Goal: Find specific page/section: Find specific page/section

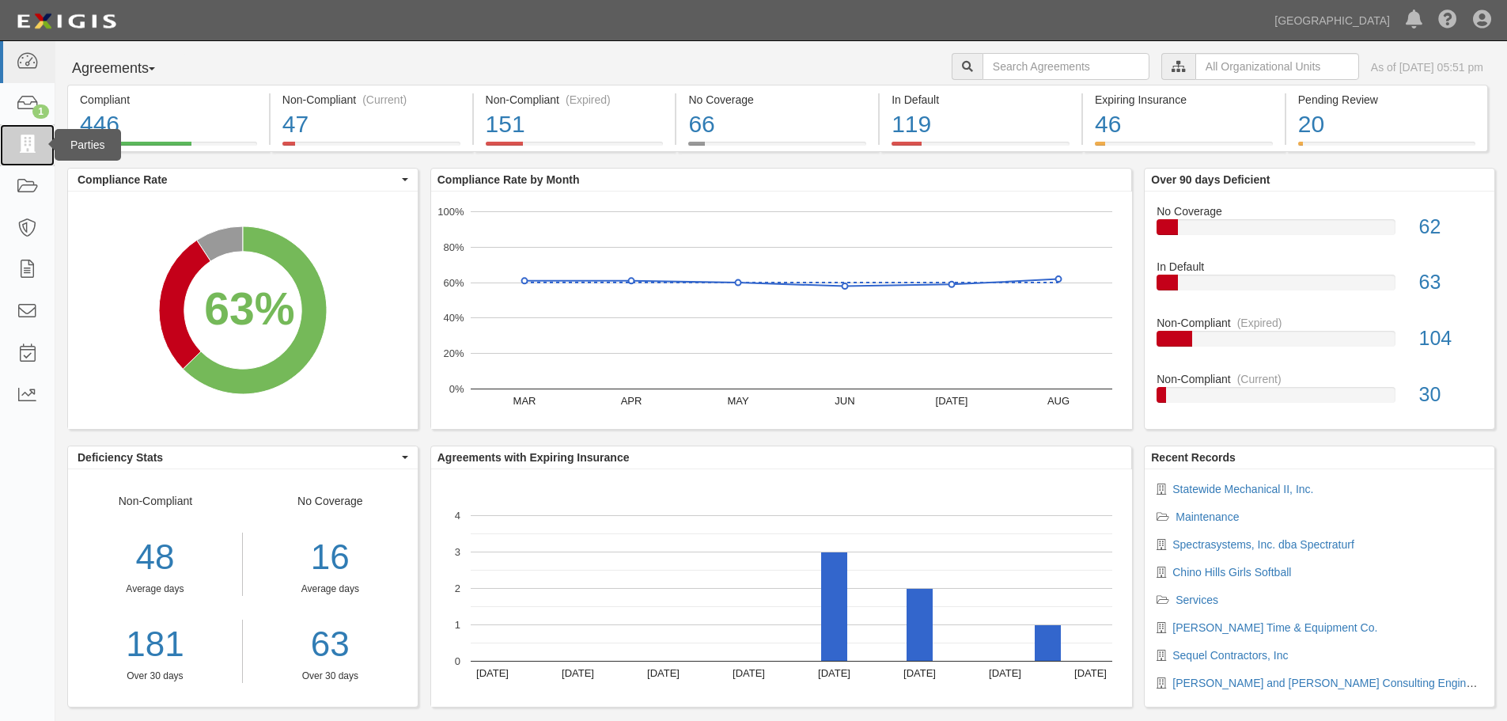
click at [13, 143] on link at bounding box center [27, 145] width 55 height 42
click at [29, 146] on icon at bounding box center [27, 145] width 22 height 18
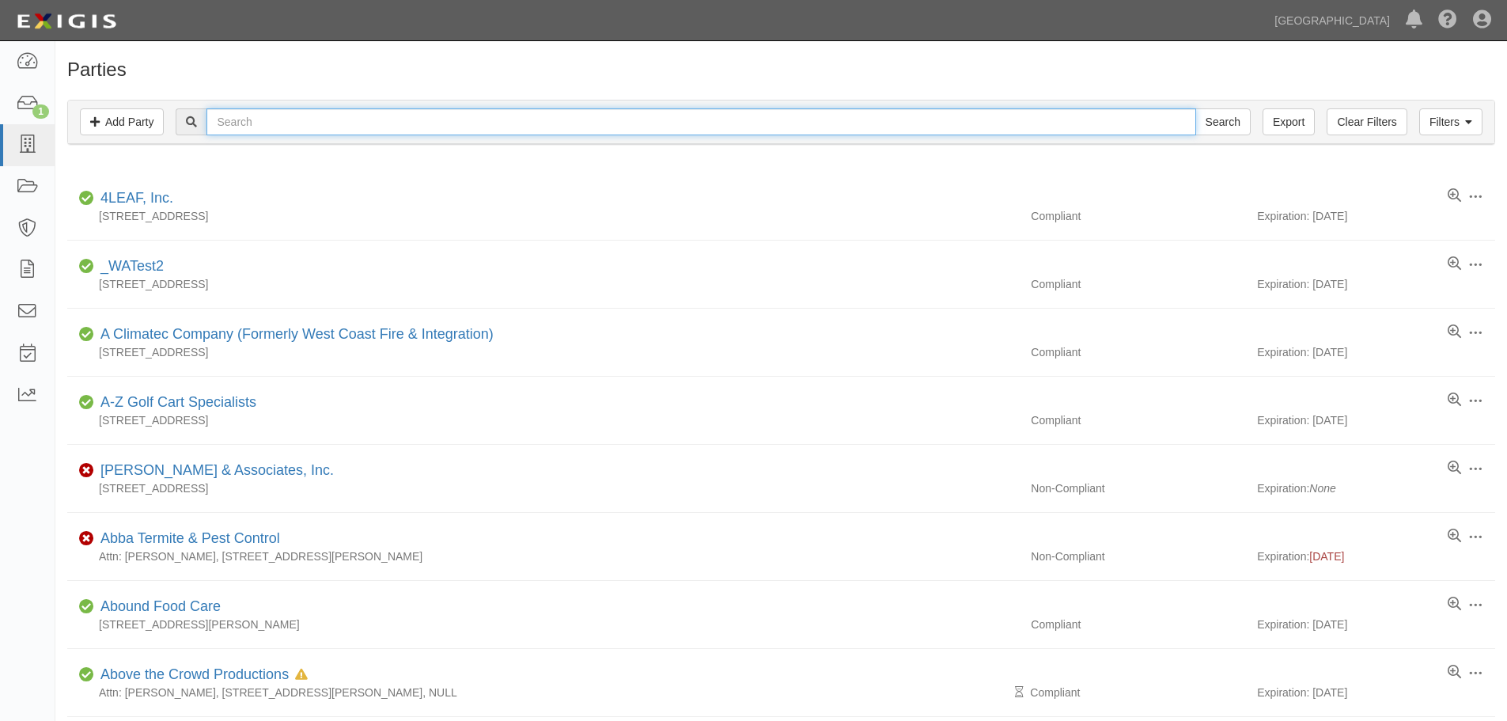
click at [336, 118] on input "text" at bounding box center [701, 121] width 989 height 27
type input "CMAX"
click at [1196, 108] on input "Search" at bounding box center [1223, 121] width 55 height 27
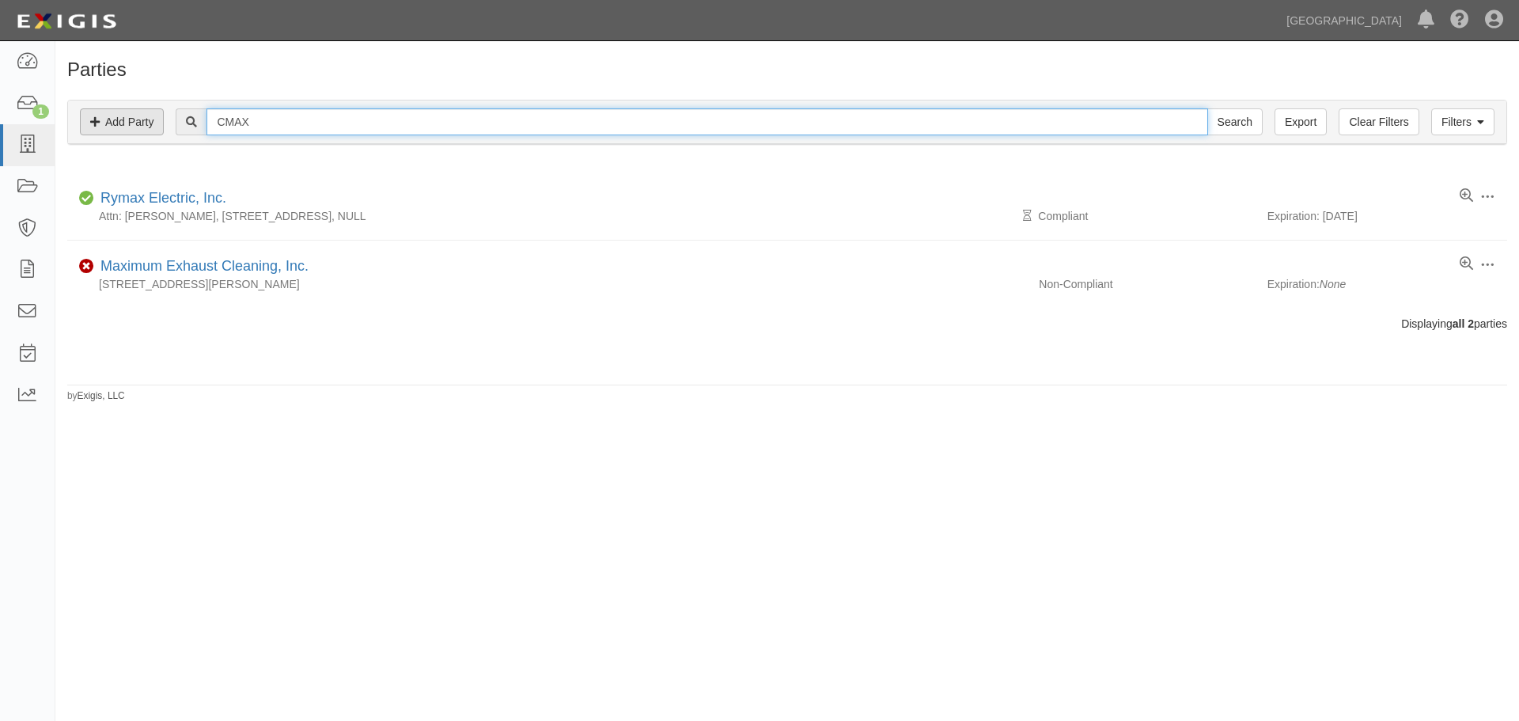
drag, startPoint x: 216, startPoint y: 131, endPoint x: 151, endPoint y: 132, distance: 64.9
click at [151, 132] on div "Filters Add Party Clear Filters Export CMAX Search Filters" at bounding box center [787, 122] width 1439 height 44
type input "E"
type input "ERSC"
click at [1208, 108] on input "Search" at bounding box center [1235, 121] width 55 height 27
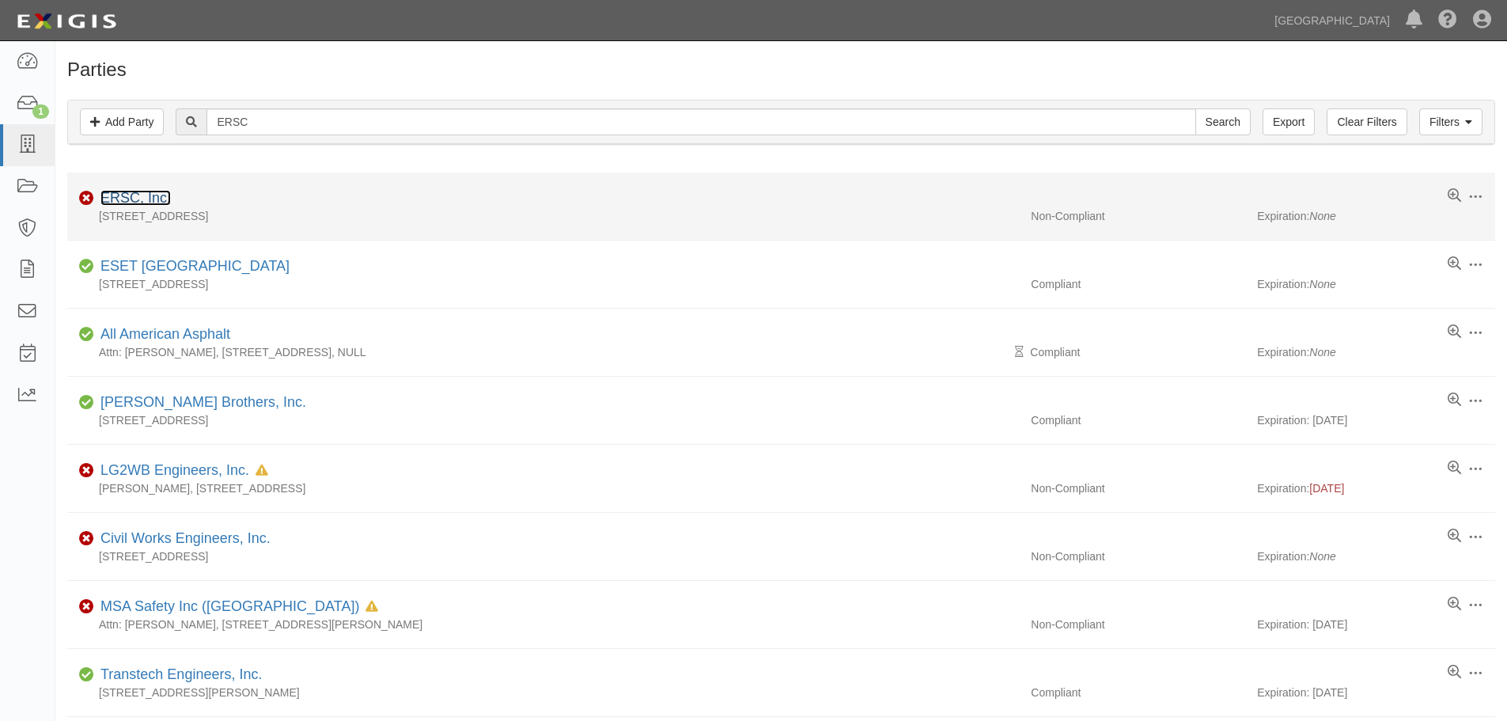
click at [120, 195] on link "ERSC, Inc." at bounding box center [135, 198] width 70 height 16
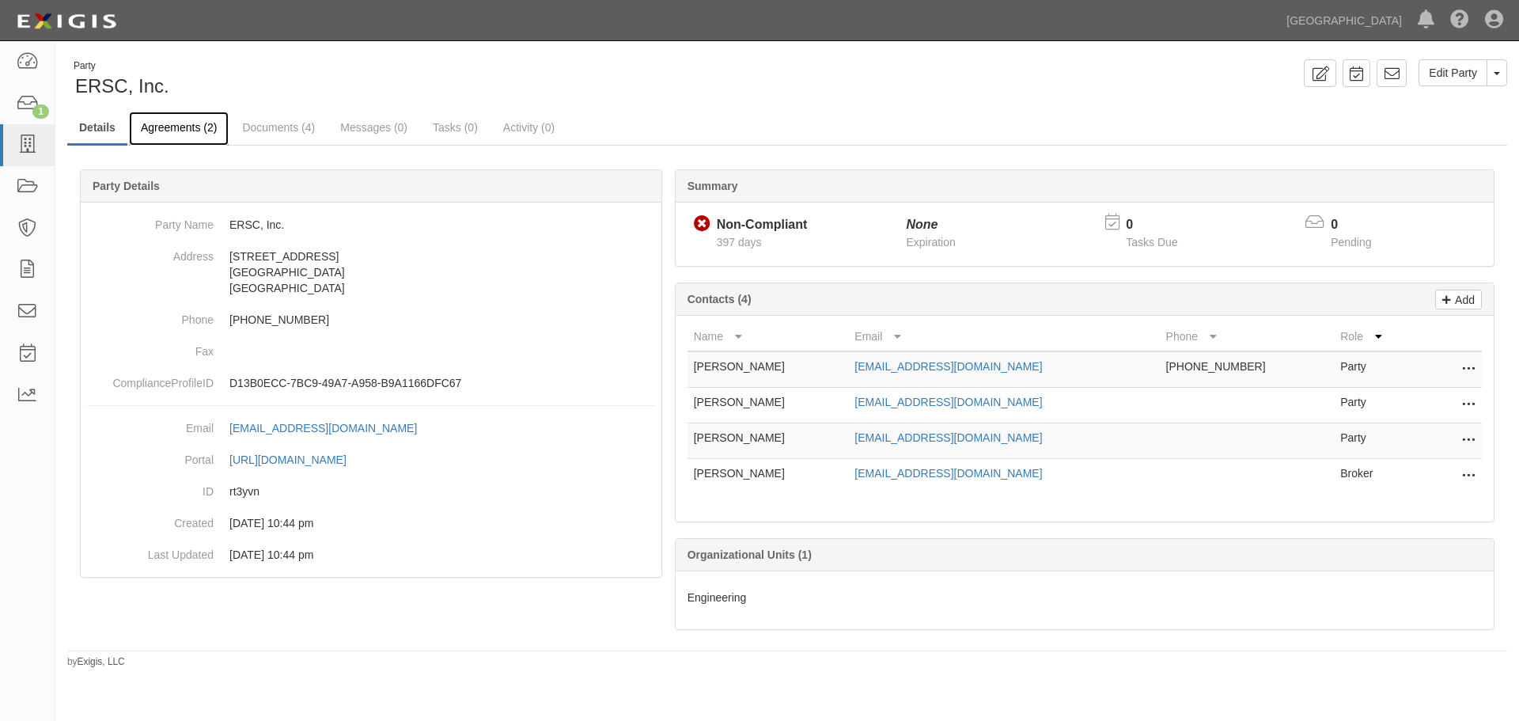
click at [207, 128] on link "Agreements (2)" at bounding box center [179, 129] width 100 height 34
click at [32, 150] on icon at bounding box center [27, 145] width 22 height 18
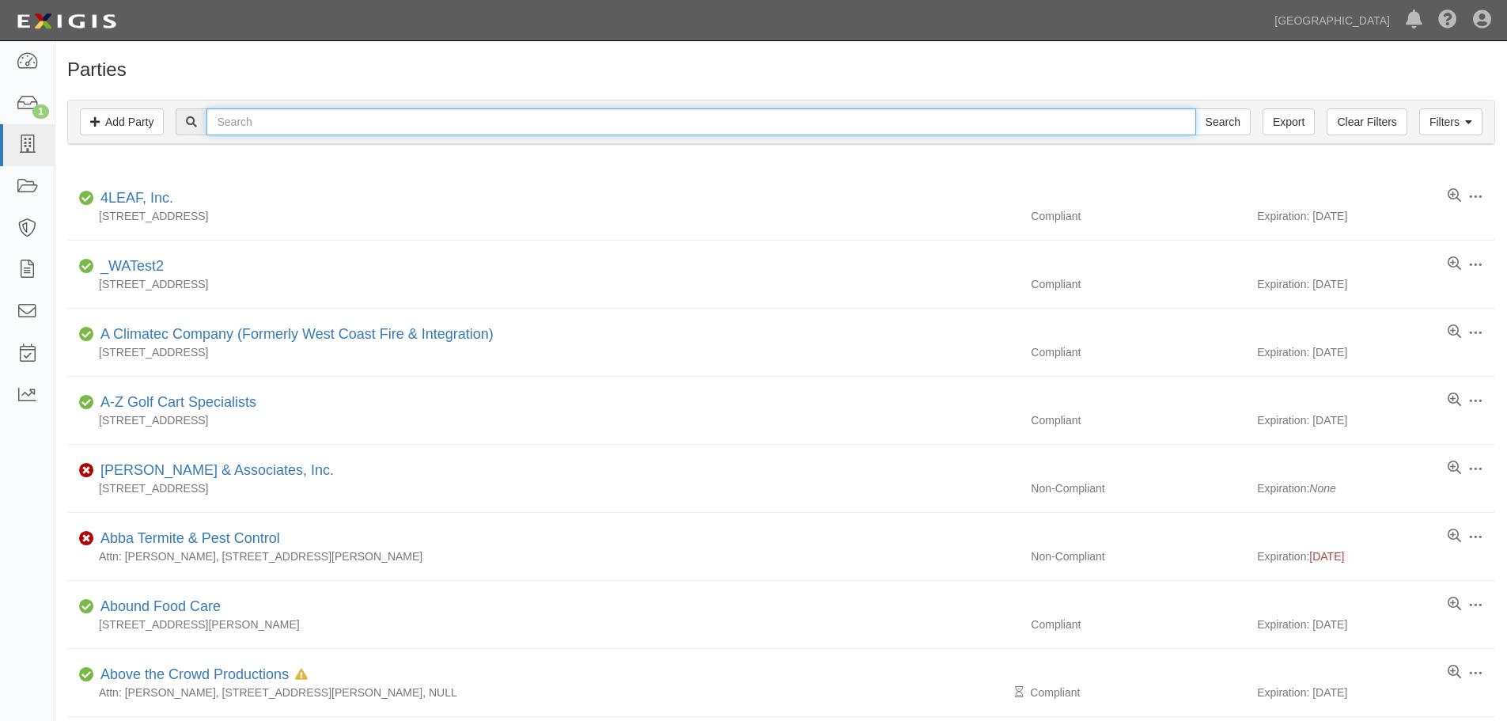
drag, startPoint x: 241, startPoint y: 123, endPoint x: 248, endPoint y: 131, distance: 10.6
click at [241, 123] on input "text" at bounding box center [701, 121] width 989 height 27
type input "Engineering Resources of [GEOGRAPHIC_DATA] [US_STATE]"
click at [1196, 108] on input "Search" at bounding box center [1223, 121] width 55 height 27
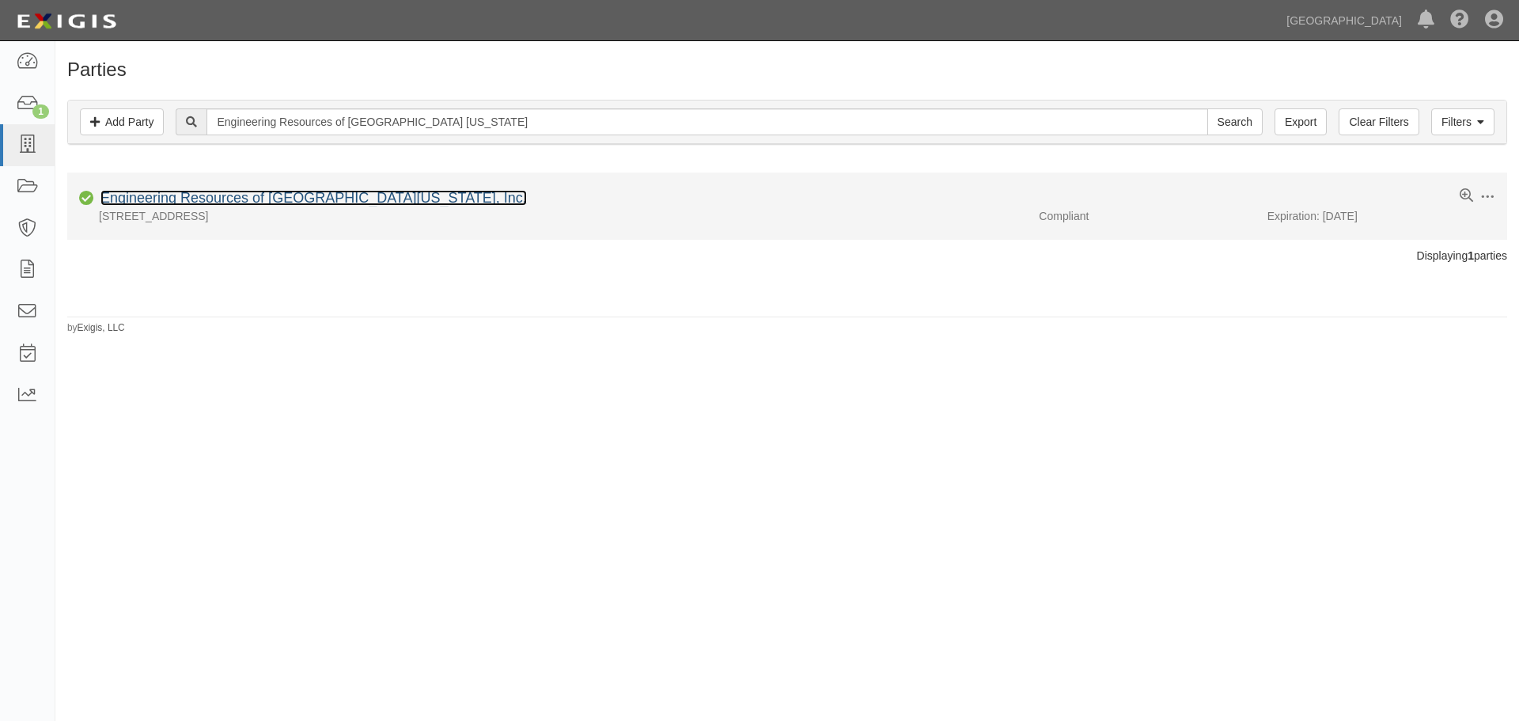
click at [252, 199] on link "Engineering Resources of [GEOGRAPHIC_DATA][US_STATE], Inc." at bounding box center [313, 198] width 427 height 16
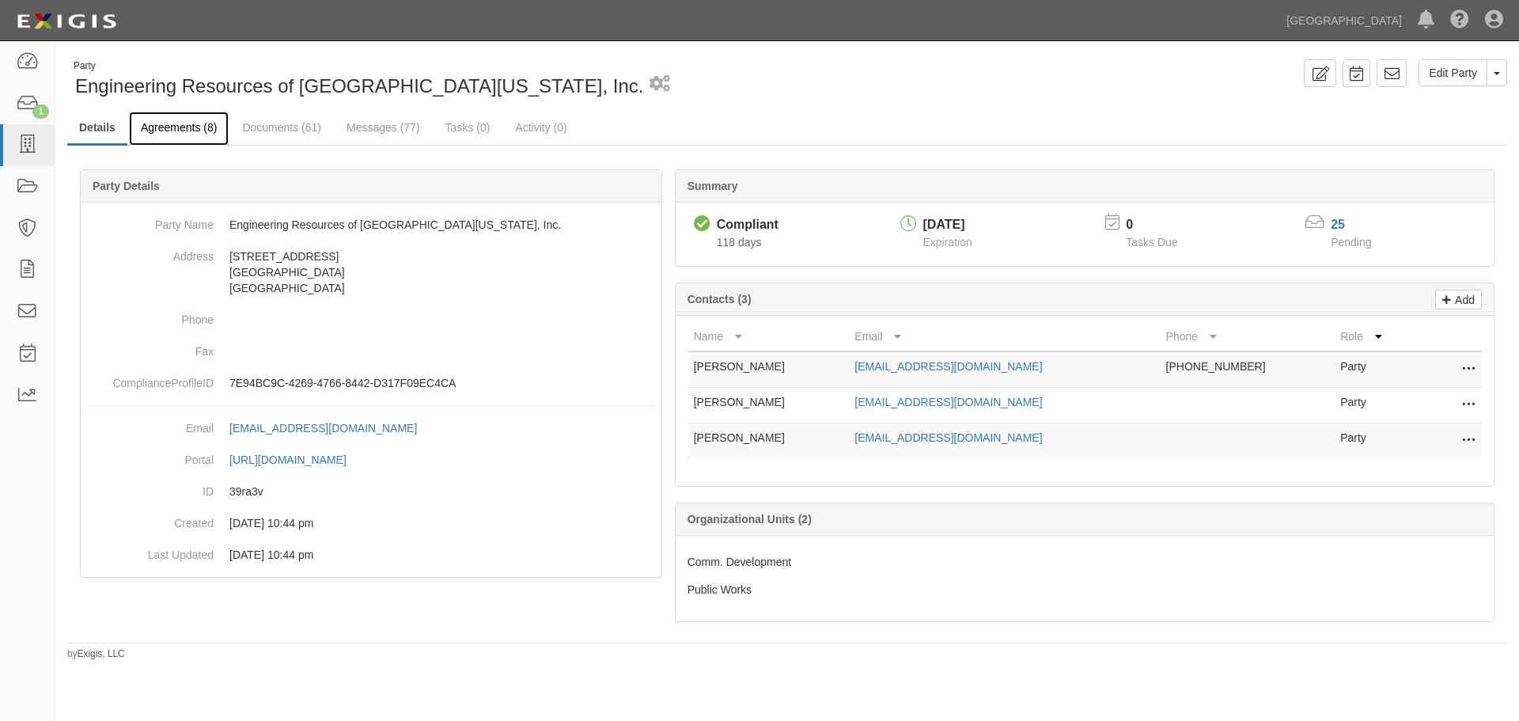
click at [177, 120] on link "Agreements (8)" at bounding box center [179, 129] width 100 height 34
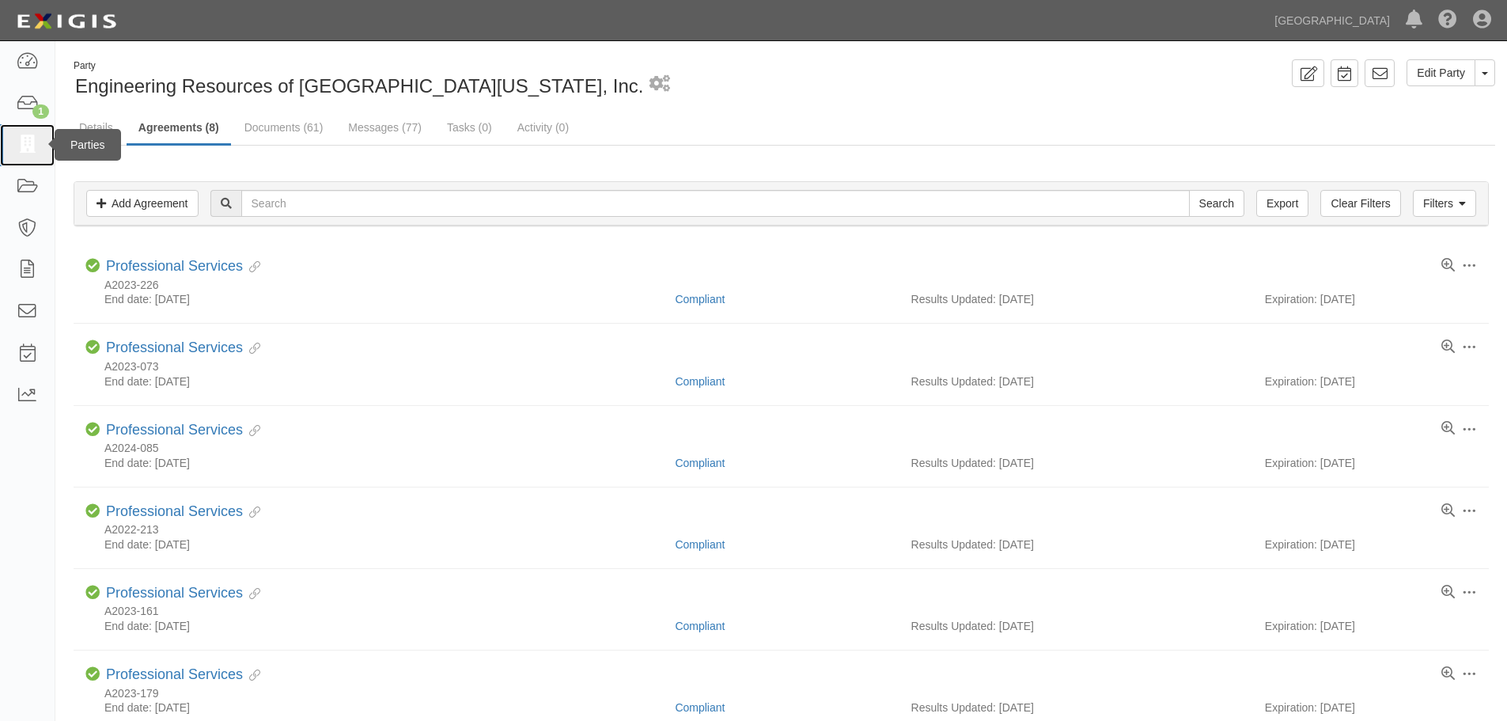
click at [32, 150] on icon at bounding box center [27, 145] width 22 height 18
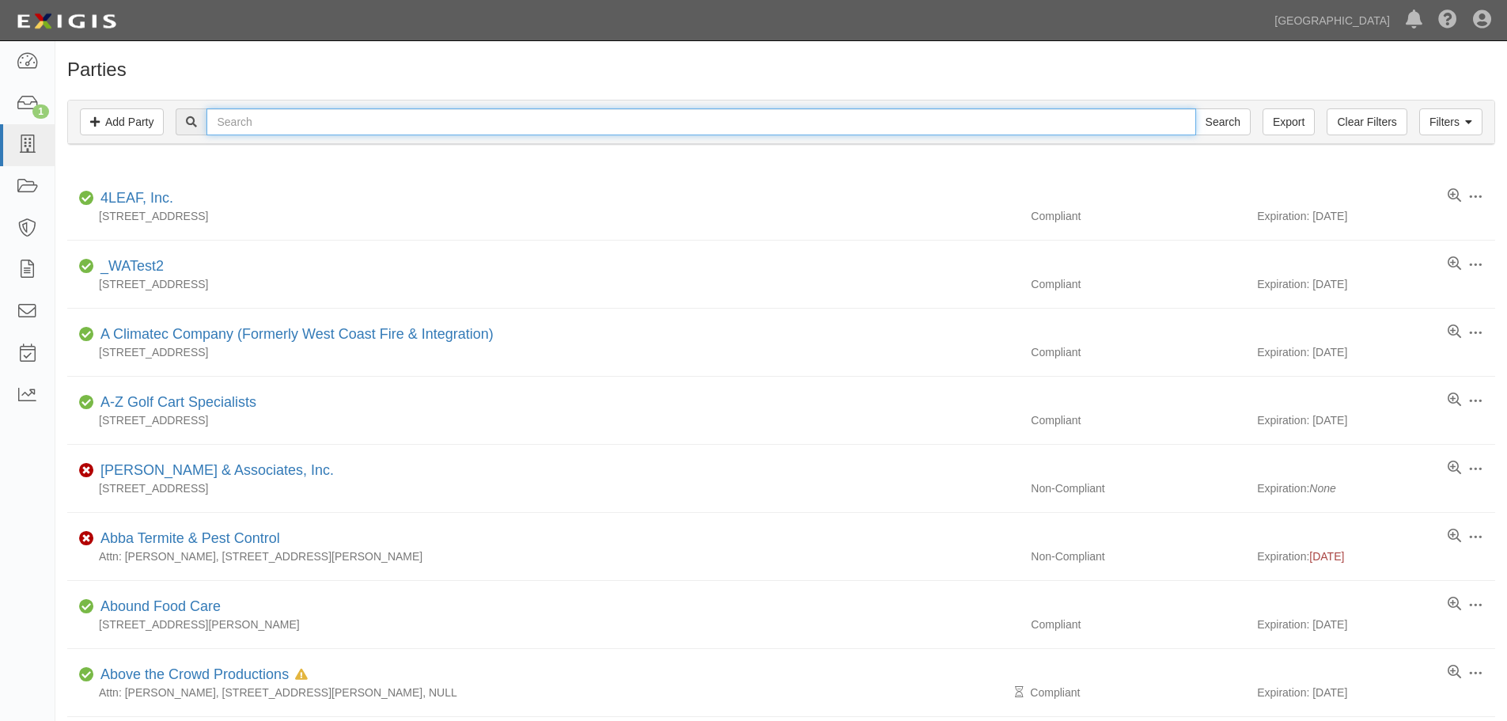
click at [256, 118] on input "text" at bounding box center [701, 121] width 989 height 27
type input "ERSC"
click at [1196, 108] on input "Search" at bounding box center [1223, 121] width 55 height 27
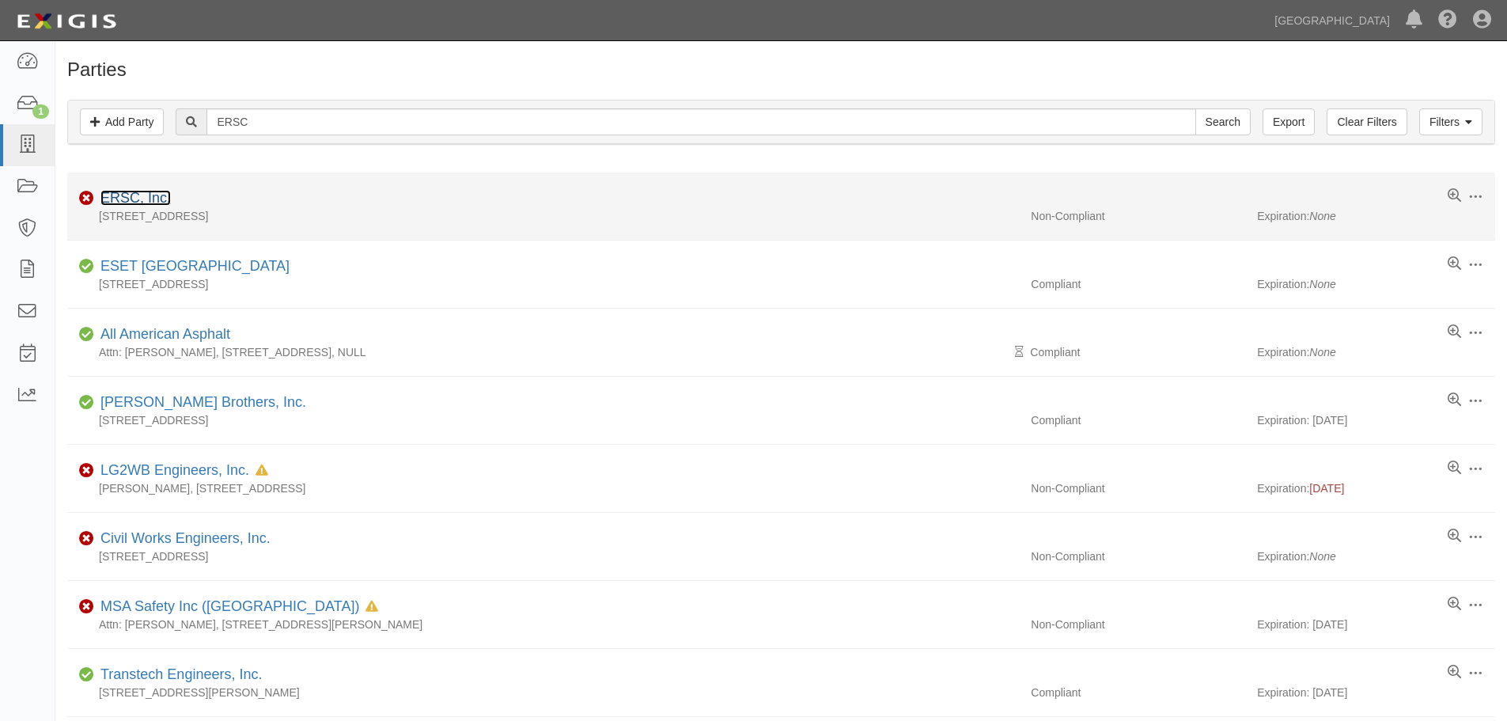
click at [155, 191] on link "ERSC, Inc." at bounding box center [135, 198] width 70 height 16
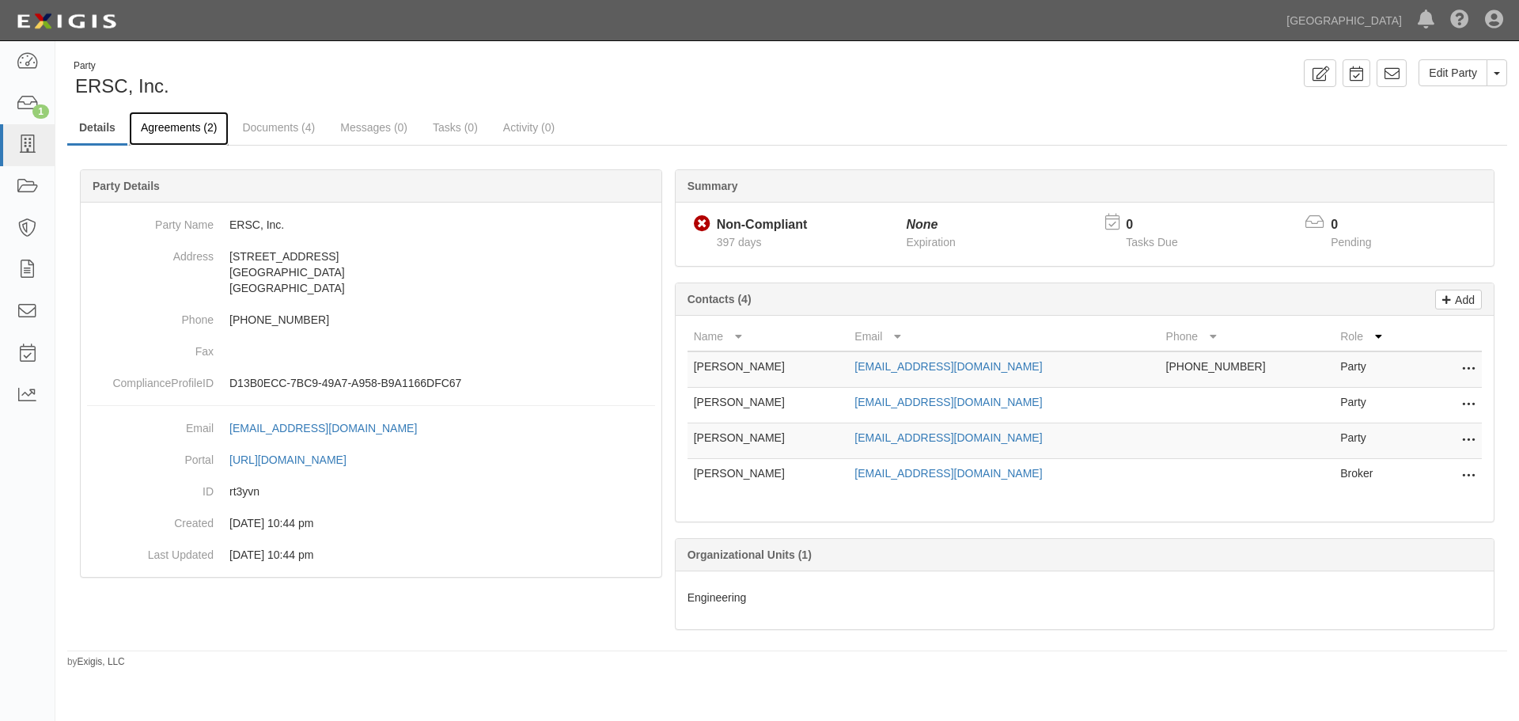
drag, startPoint x: 176, startPoint y: 119, endPoint x: 181, endPoint y: 131, distance: 12.8
click at [176, 120] on link "Agreements (2)" at bounding box center [179, 129] width 100 height 34
click at [169, 127] on link "Agreements (2)" at bounding box center [179, 129] width 100 height 34
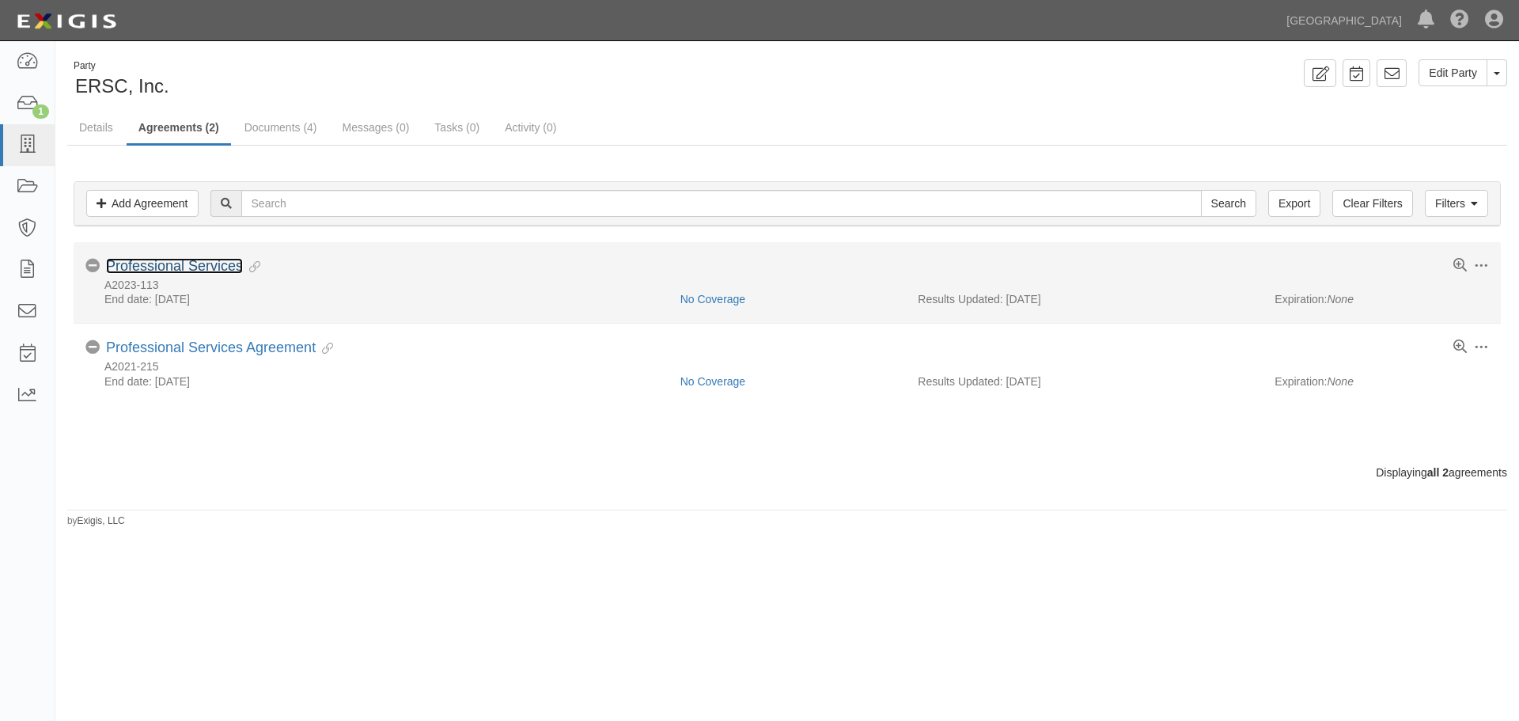
click at [154, 260] on link "Professional Services" at bounding box center [174, 266] width 137 height 16
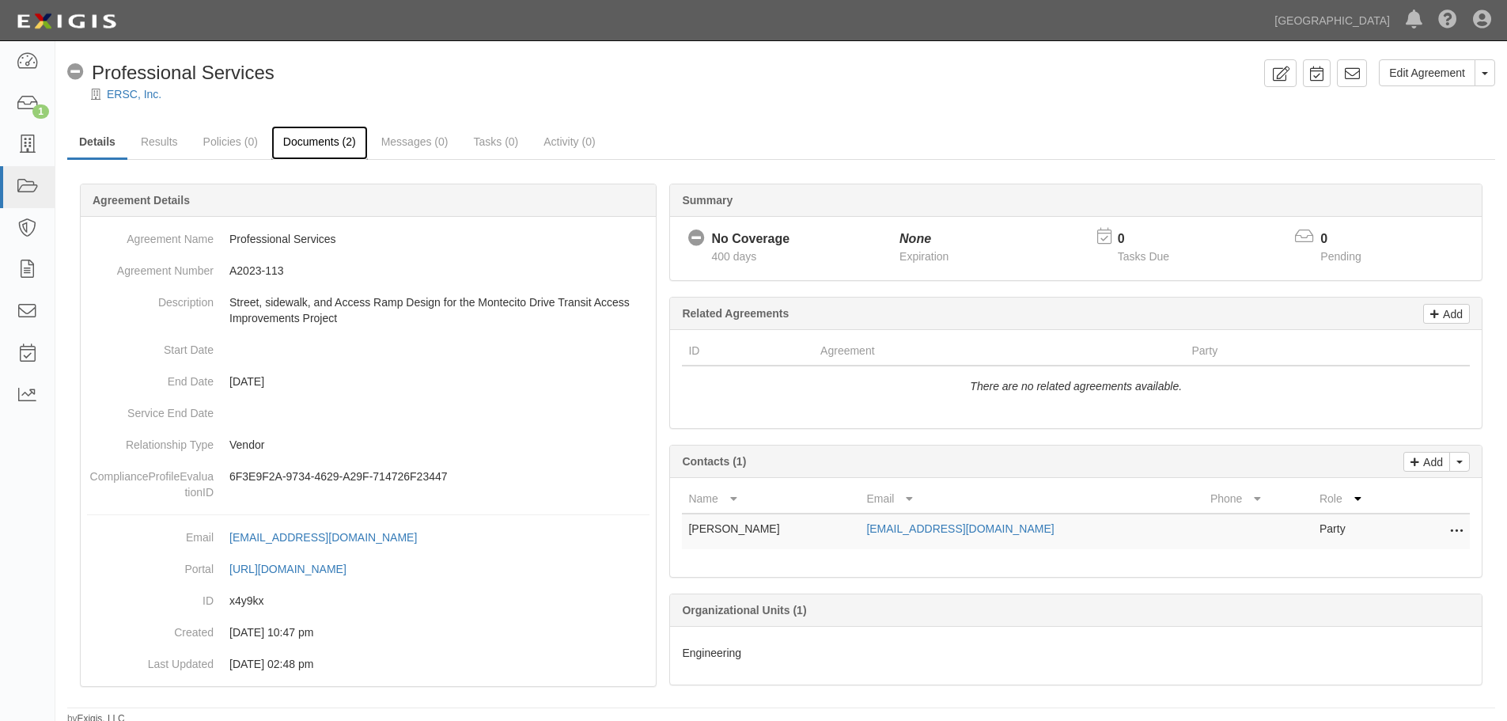
click at [294, 144] on link "Documents (2)" at bounding box center [319, 143] width 97 height 34
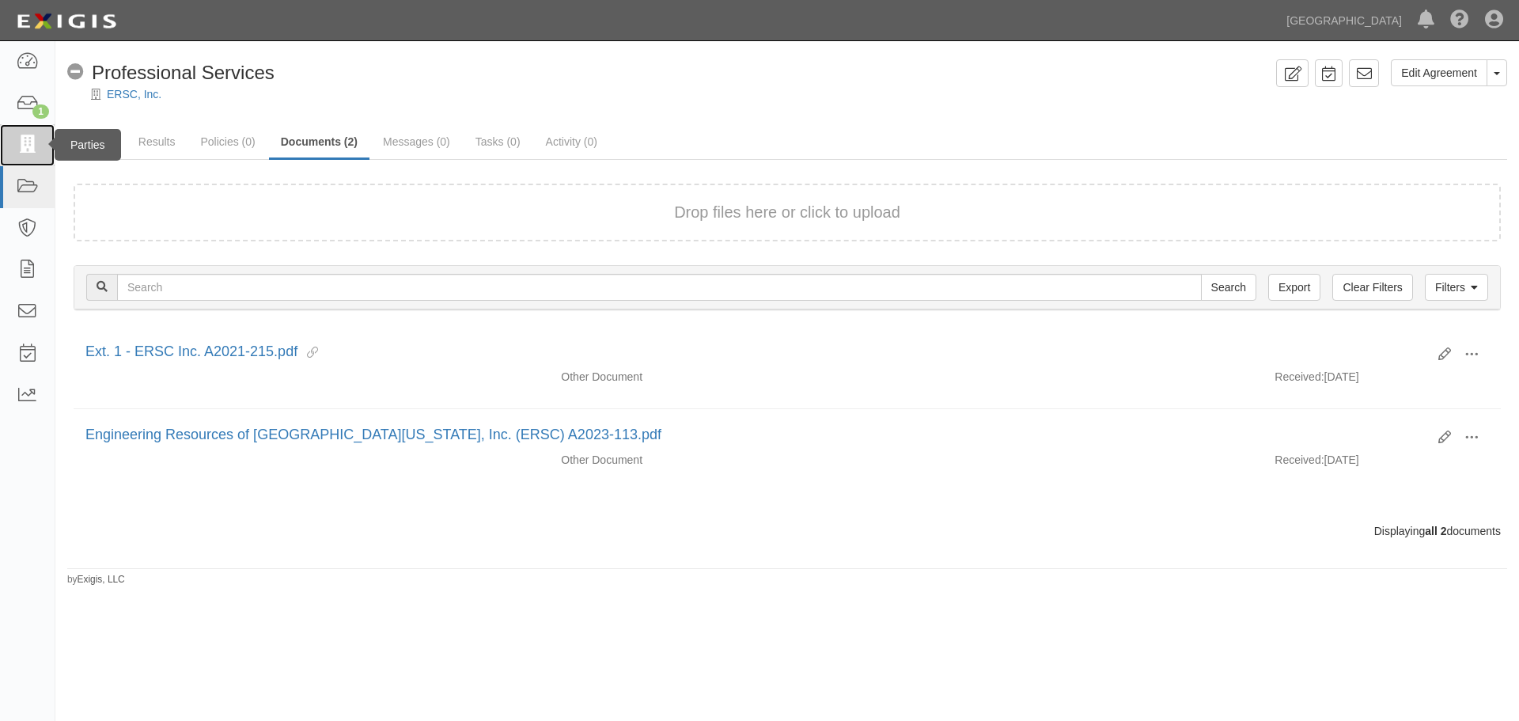
click at [29, 138] on icon at bounding box center [27, 145] width 22 height 18
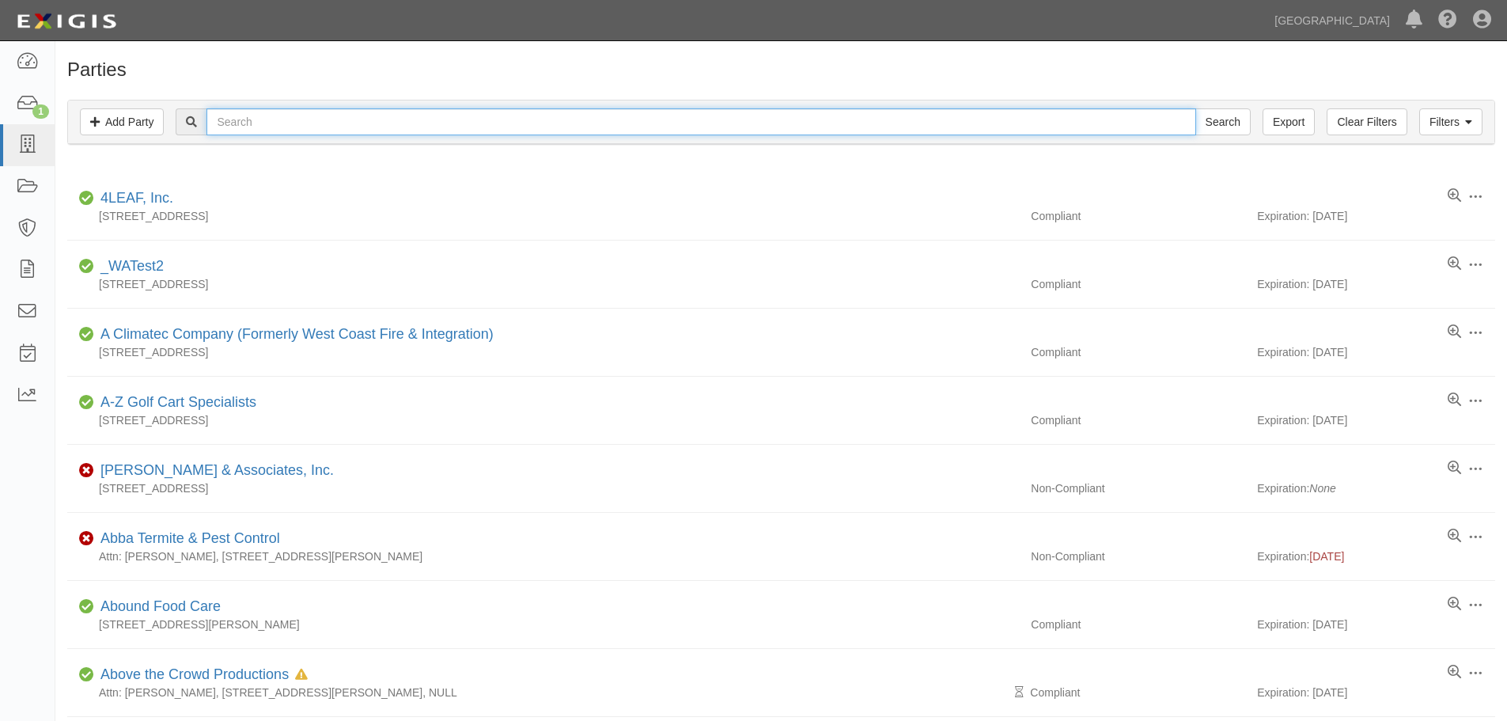
drag, startPoint x: 268, startPoint y: 127, endPoint x: 278, endPoint y: 139, distance: 15.2
click at [268, 127] on input "text" at bounding box center [701, 121] width 989 height 27
type input "Engineering Resources of [GEOGRAPHIC_DATA] [US_STATE]"
click at [461, 123] on input "Engineering Resources of [GEOGRAPHIC_DATA] [US_STATE]" at bounding box center [701, 121] width 989 height 27
click at [1196, 108] on input "Search" at bounding box center [1223, 121] width 55 height 27
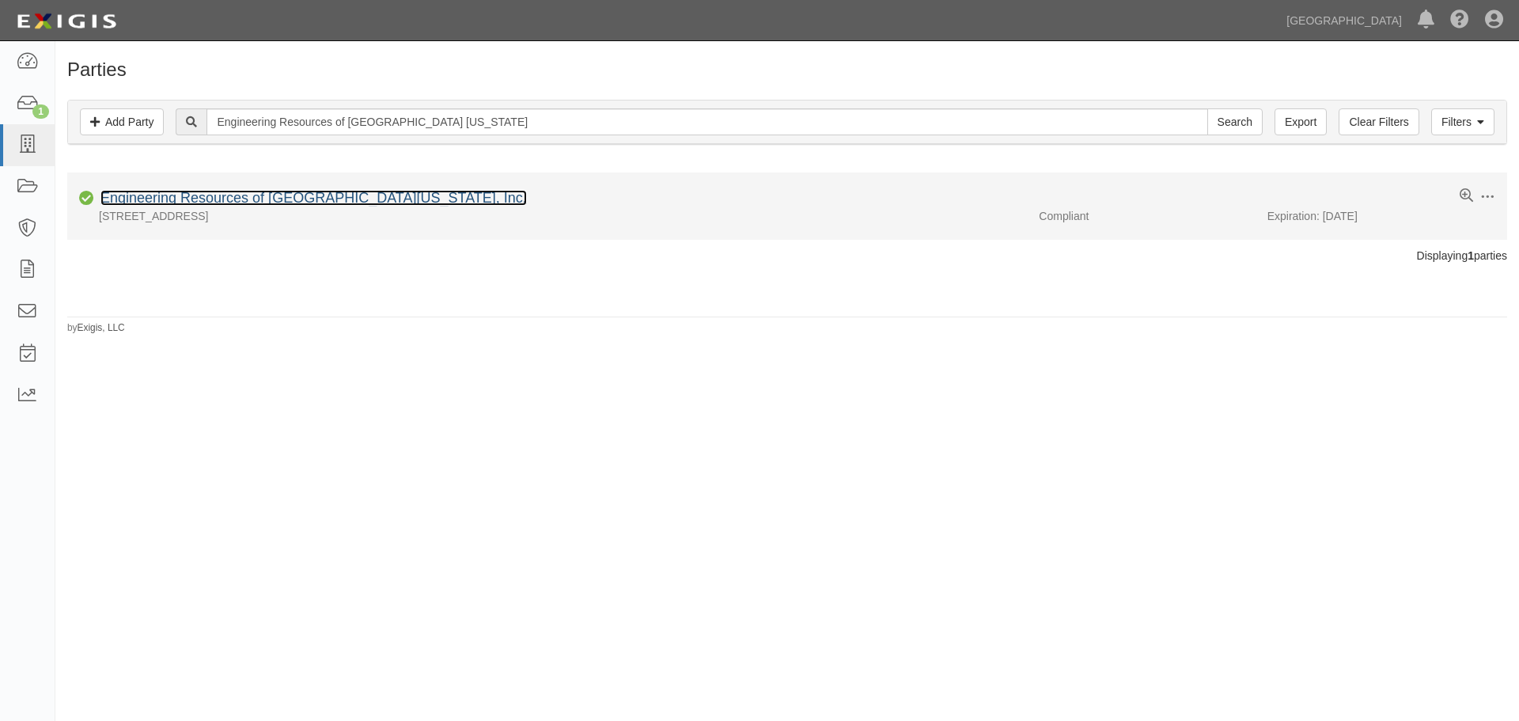
click at [259, 203] on link "Engineering Resources of [GEOGRAPHIC_DATA][US_STATE], Inc." at bounding box center [313, 198] width 427 height 16
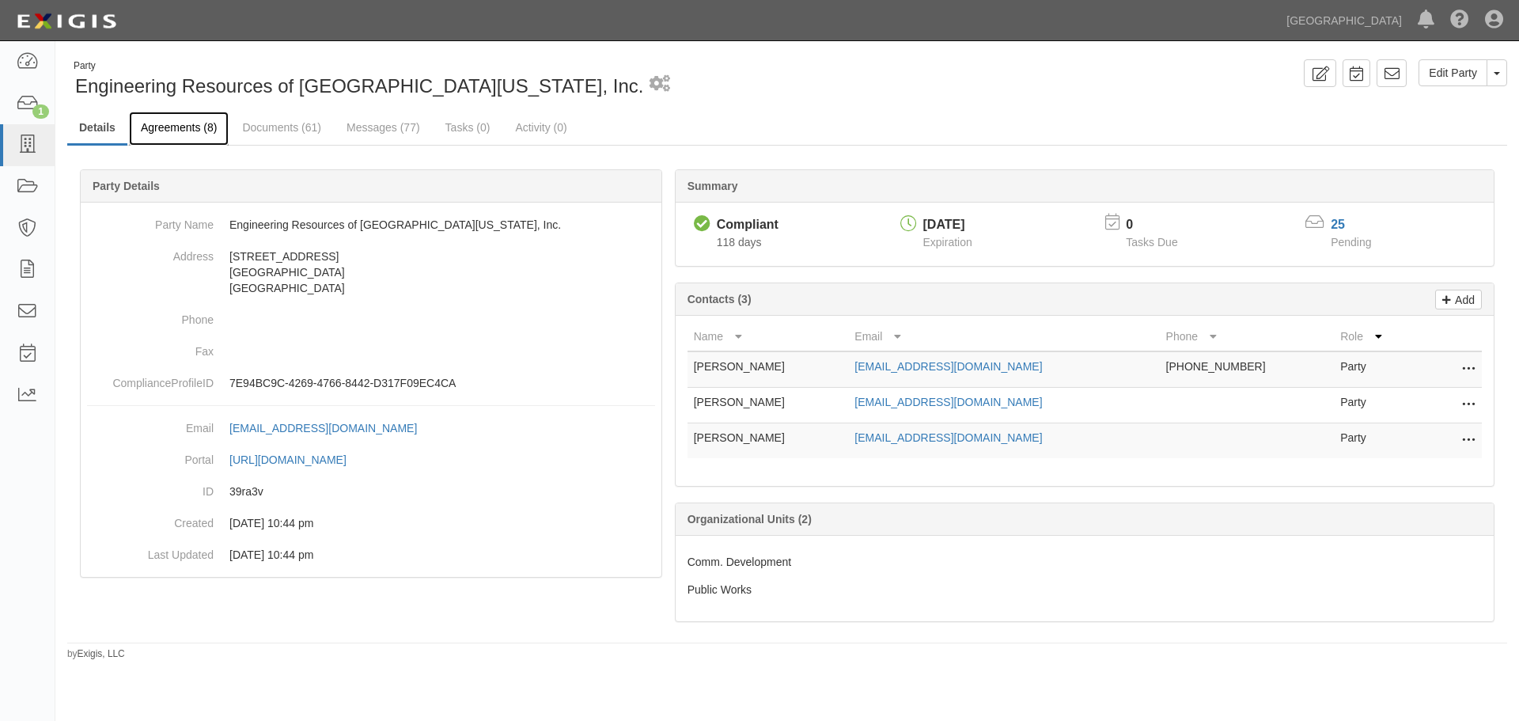
click at [197, 131] on link "Agreements (8)" at bounding box center [179, 129] width 100 height 34
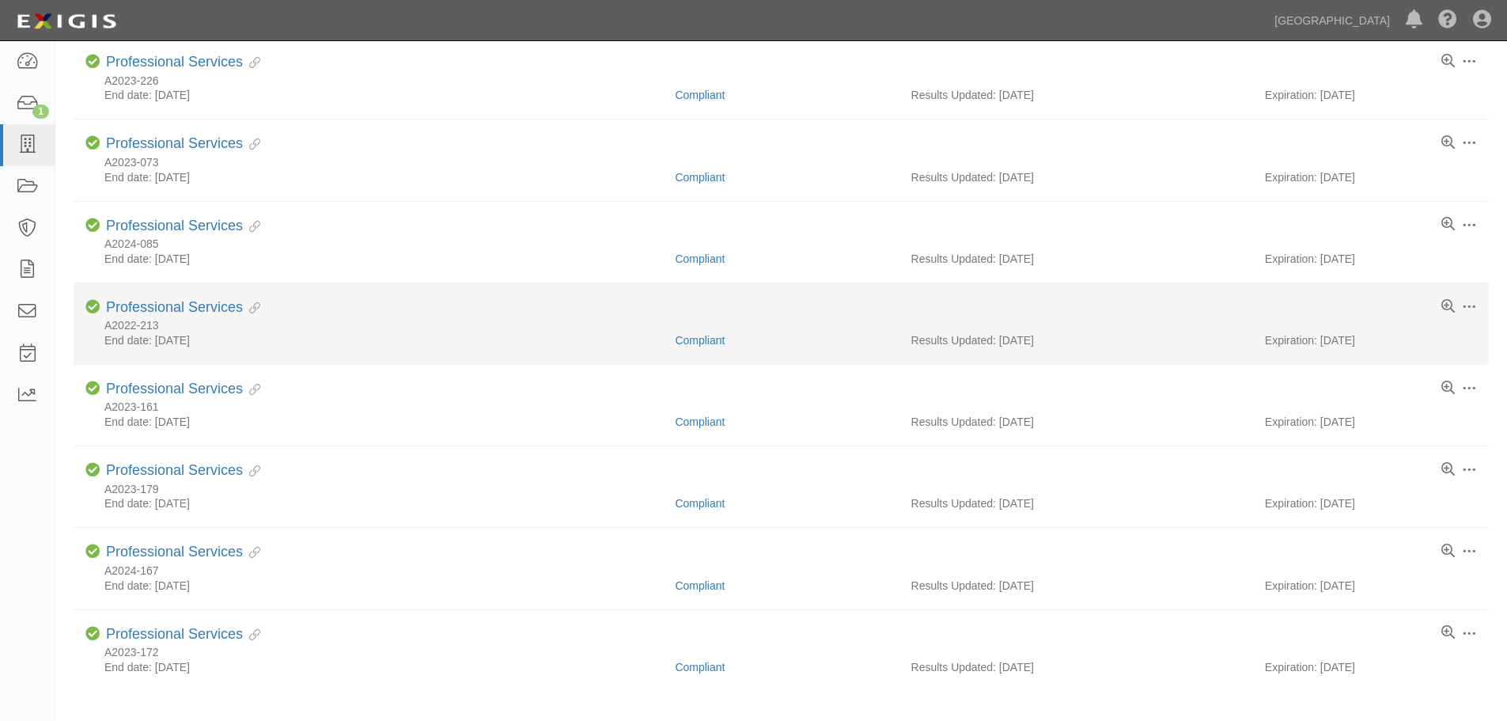
scroll to position [59, 0]
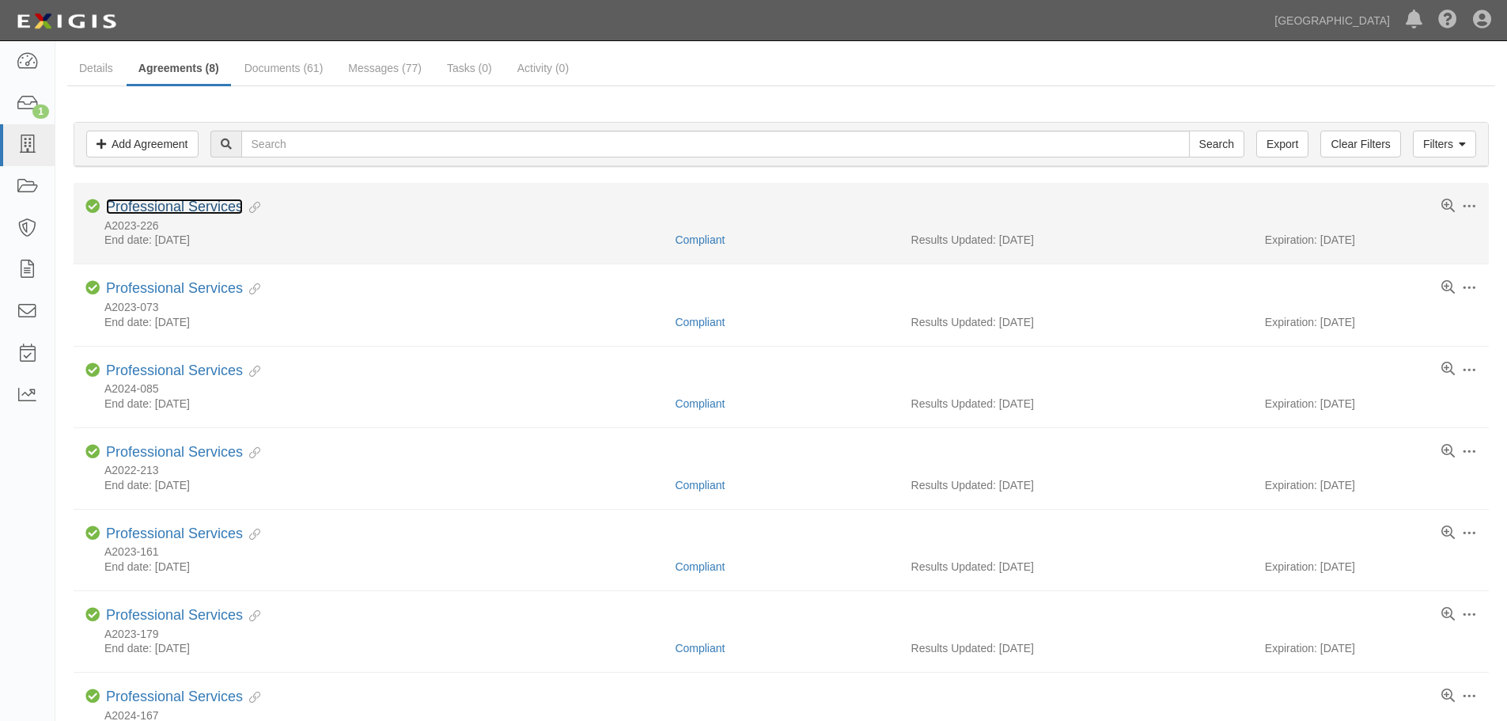
click at [216, 207] on link "Professional Services" at bounding box center [174, 207] width 137 height 16
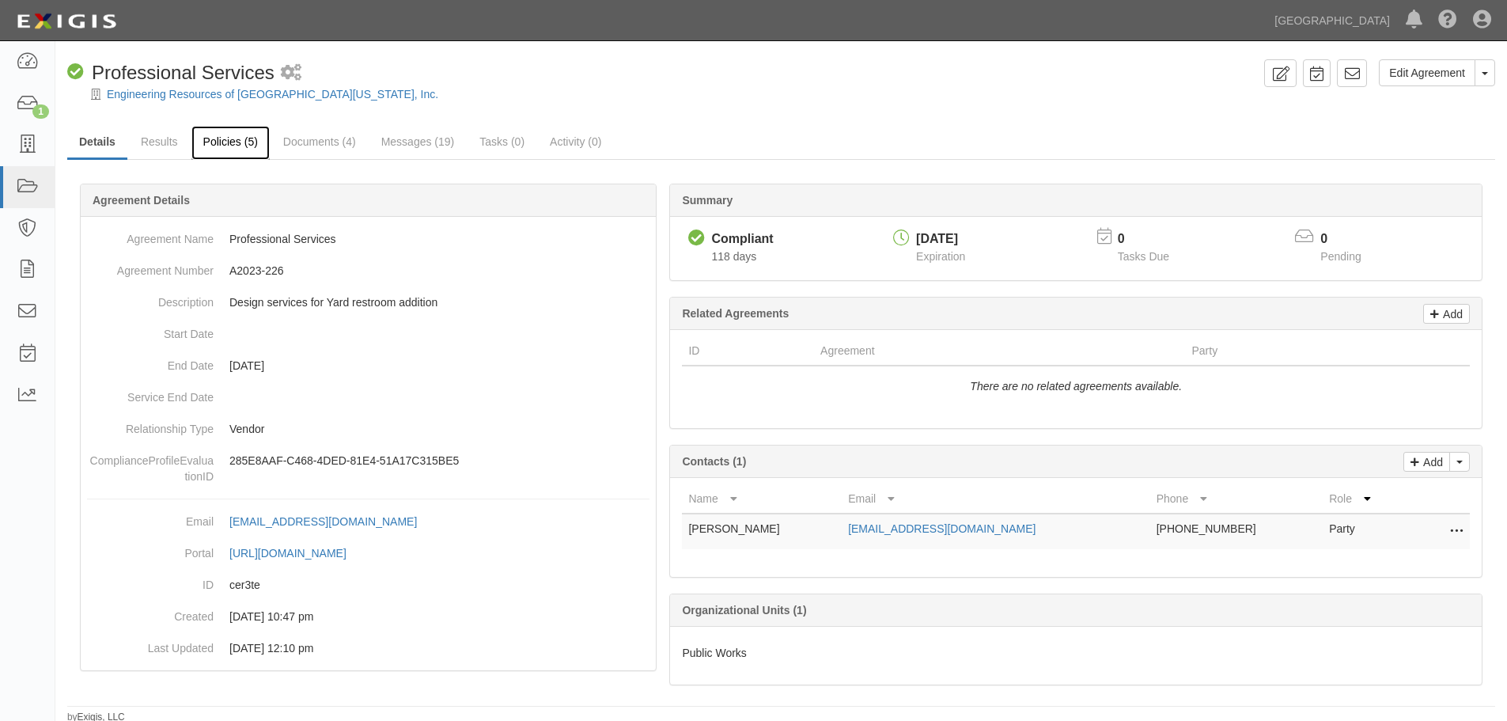
click at [242, 140] on link "Policies (5)" at bounding box center [230, 143] width 78 height 34
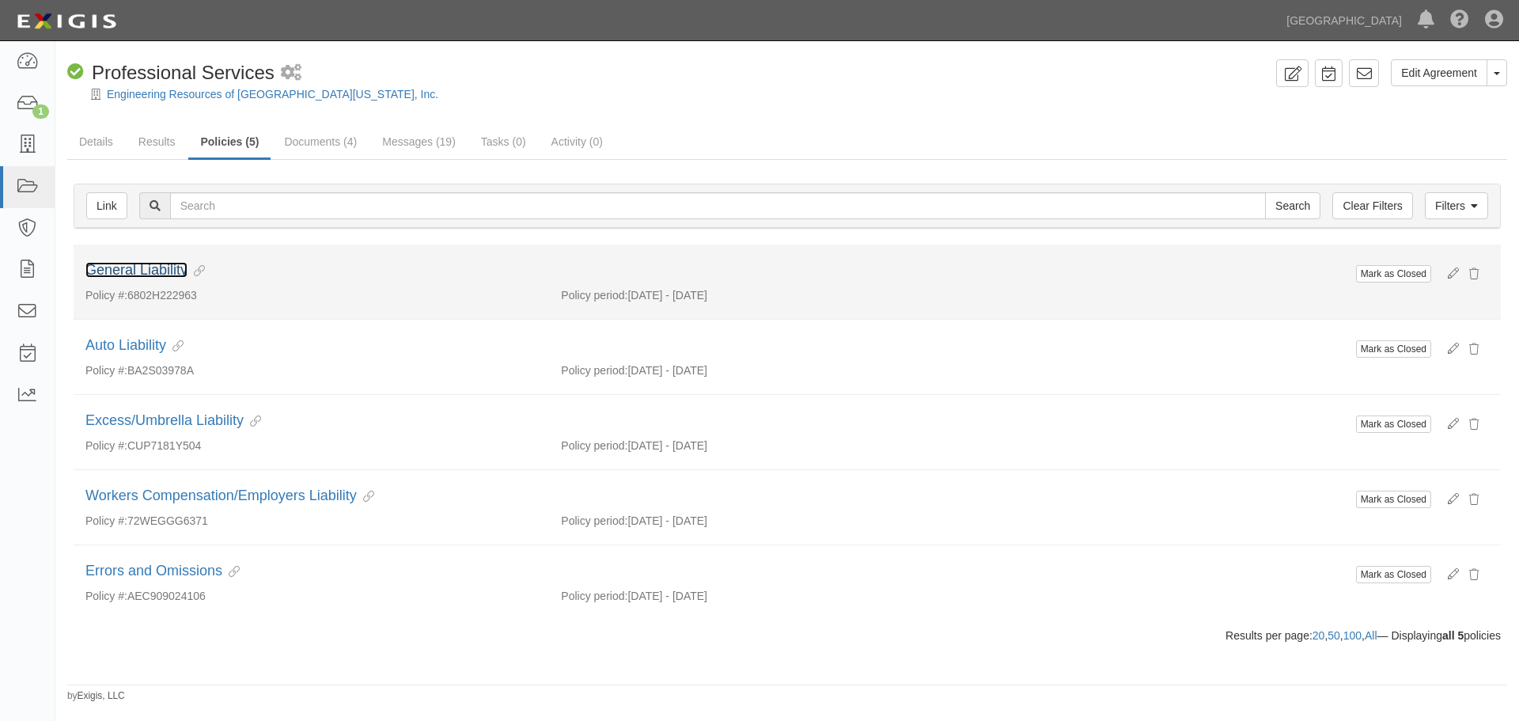
click at [149, 268] on link "General Liability" at bounding box center [136, 270] width 102 height 16
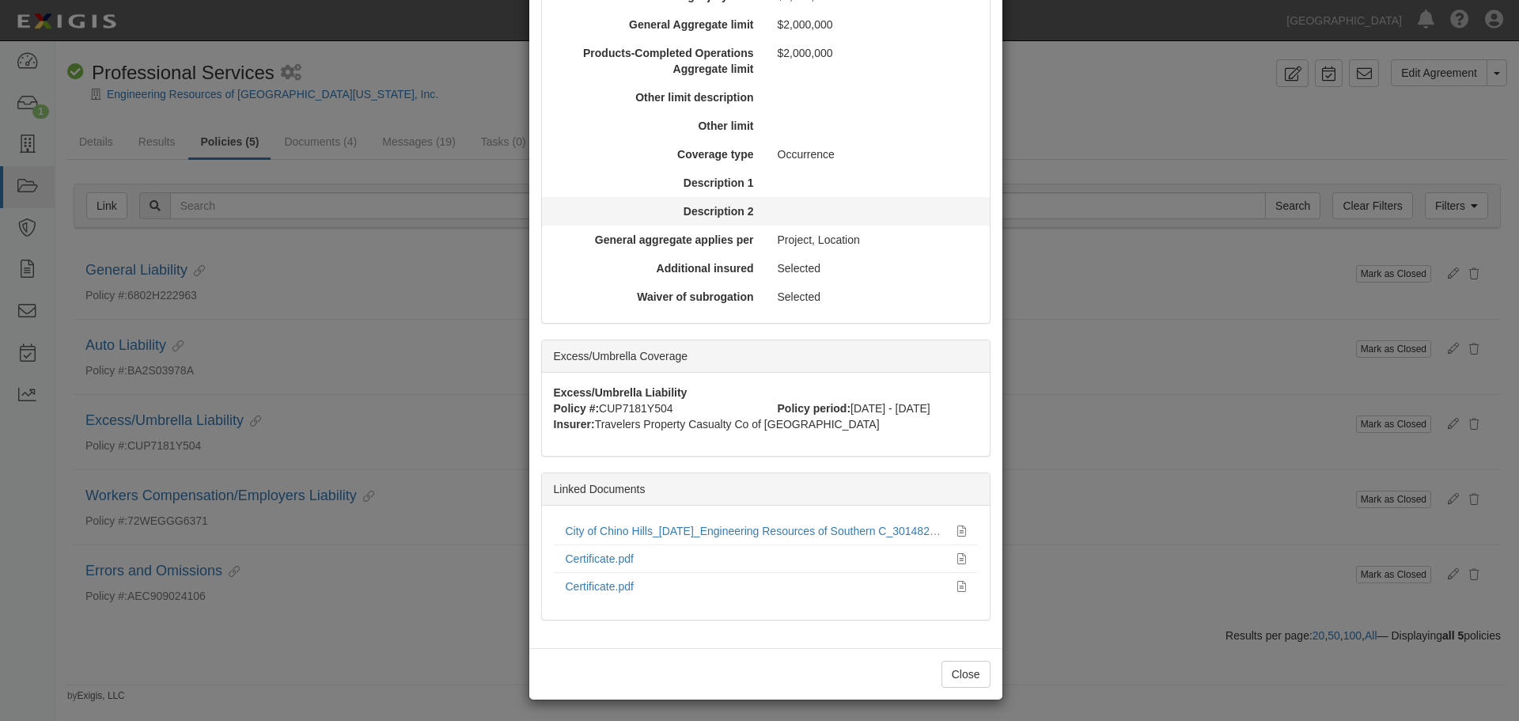
scroll to position [615, 0]
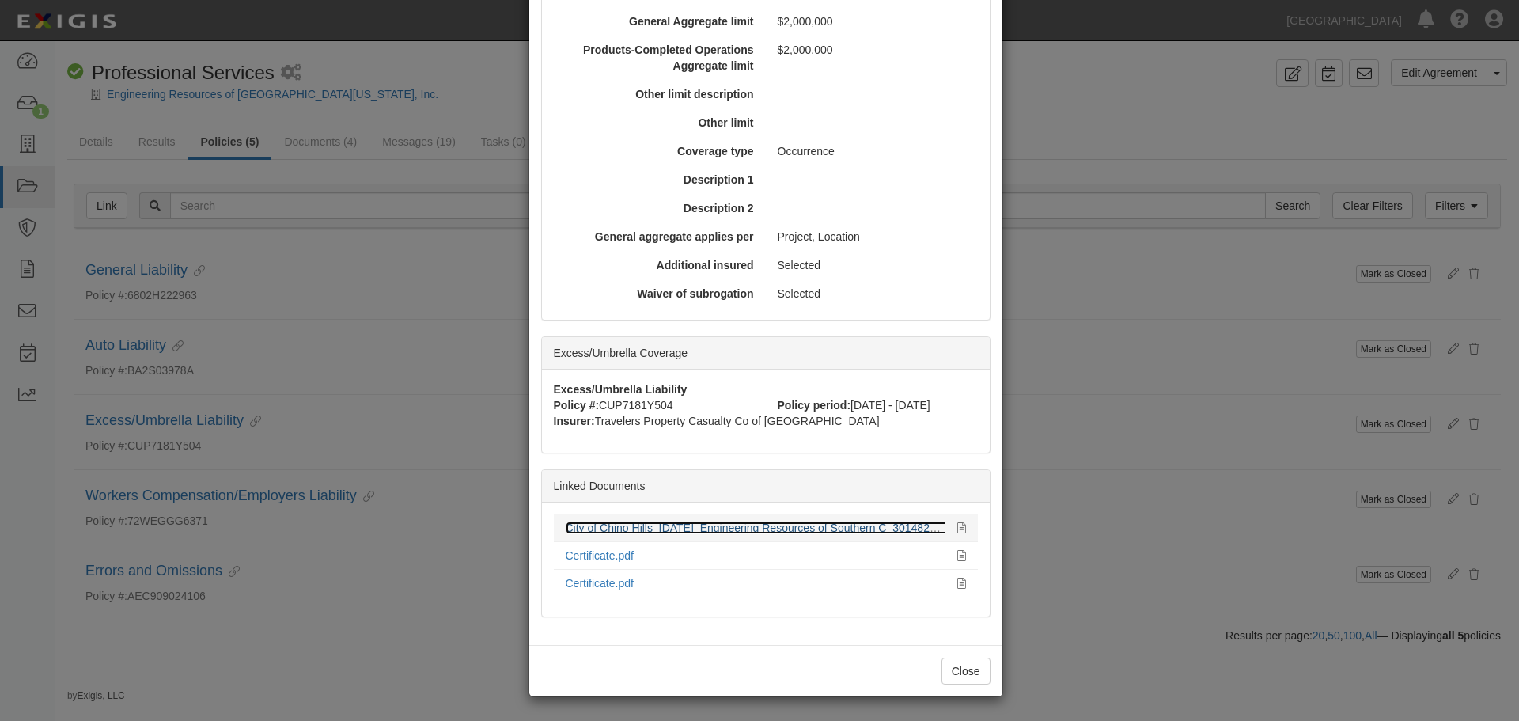
click at [757, 529] on link "City of Chino Hills_[DATE]_Engineering Resources of Southern C_301482974.pdf" at bounding box center [766, 527] width 401 height 13
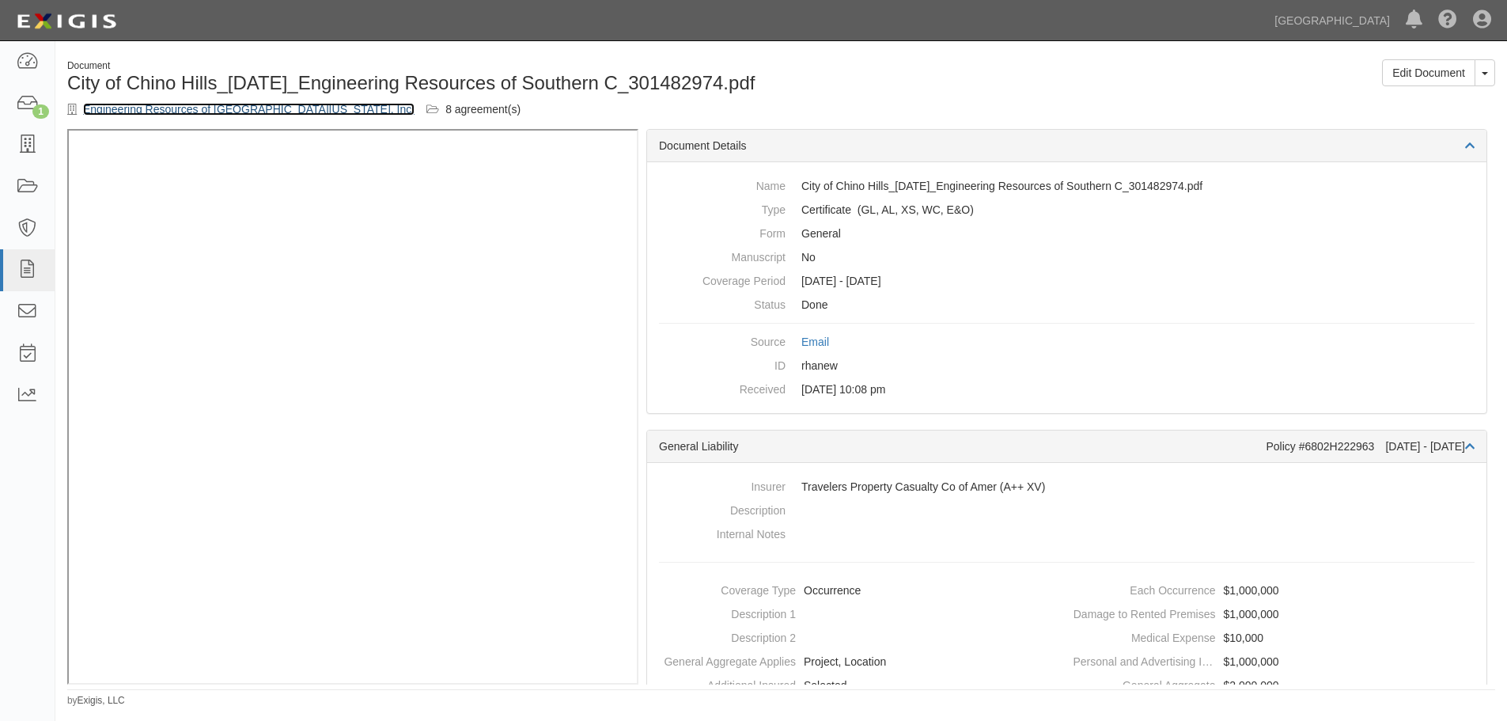
click at [209, 116] on link "Engineering Resources of [GEOGRAPHIC_DATA][US_STATE], Inc." at bounding box center [249, 109] width 332 height 13
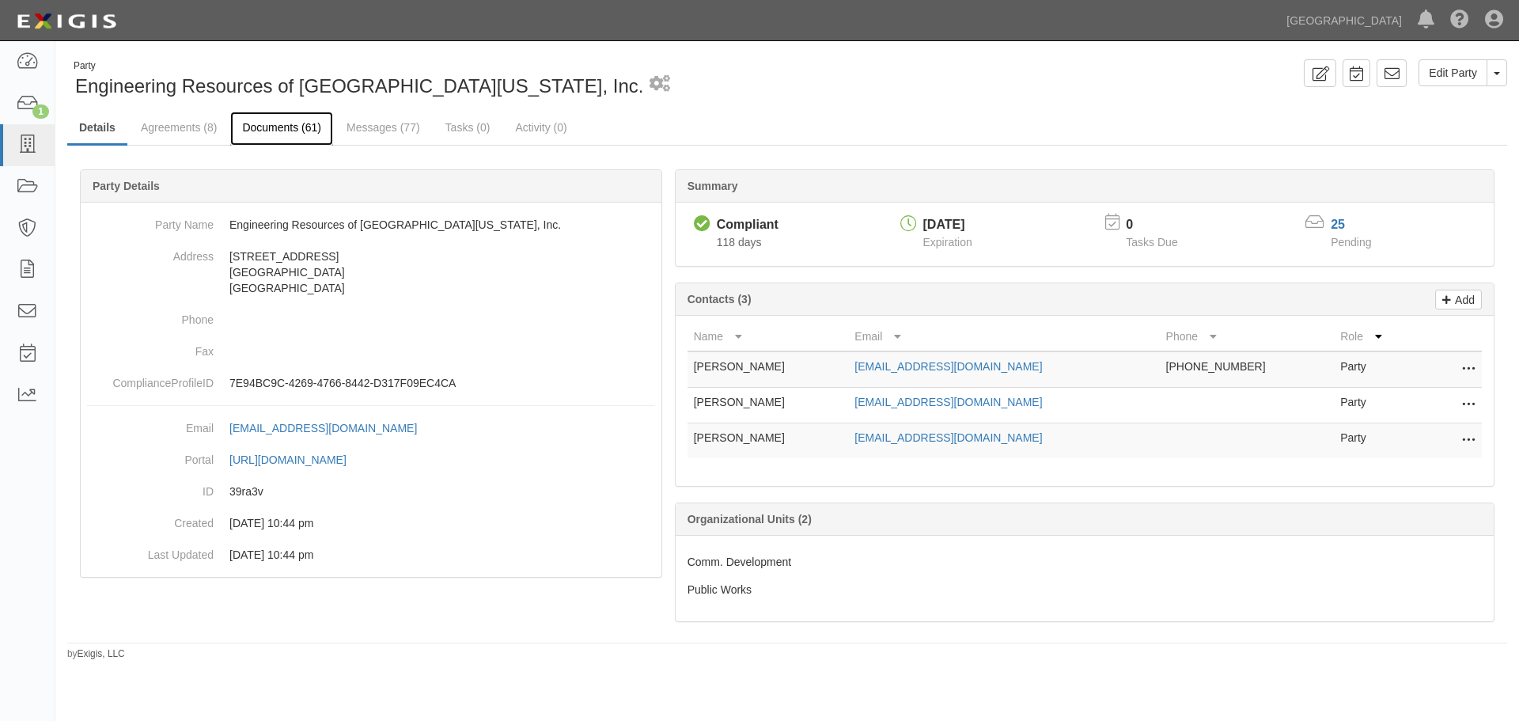
click at [288, 128] on link "Documents (61)" at bounding box center [281, 129] width 103 height 34
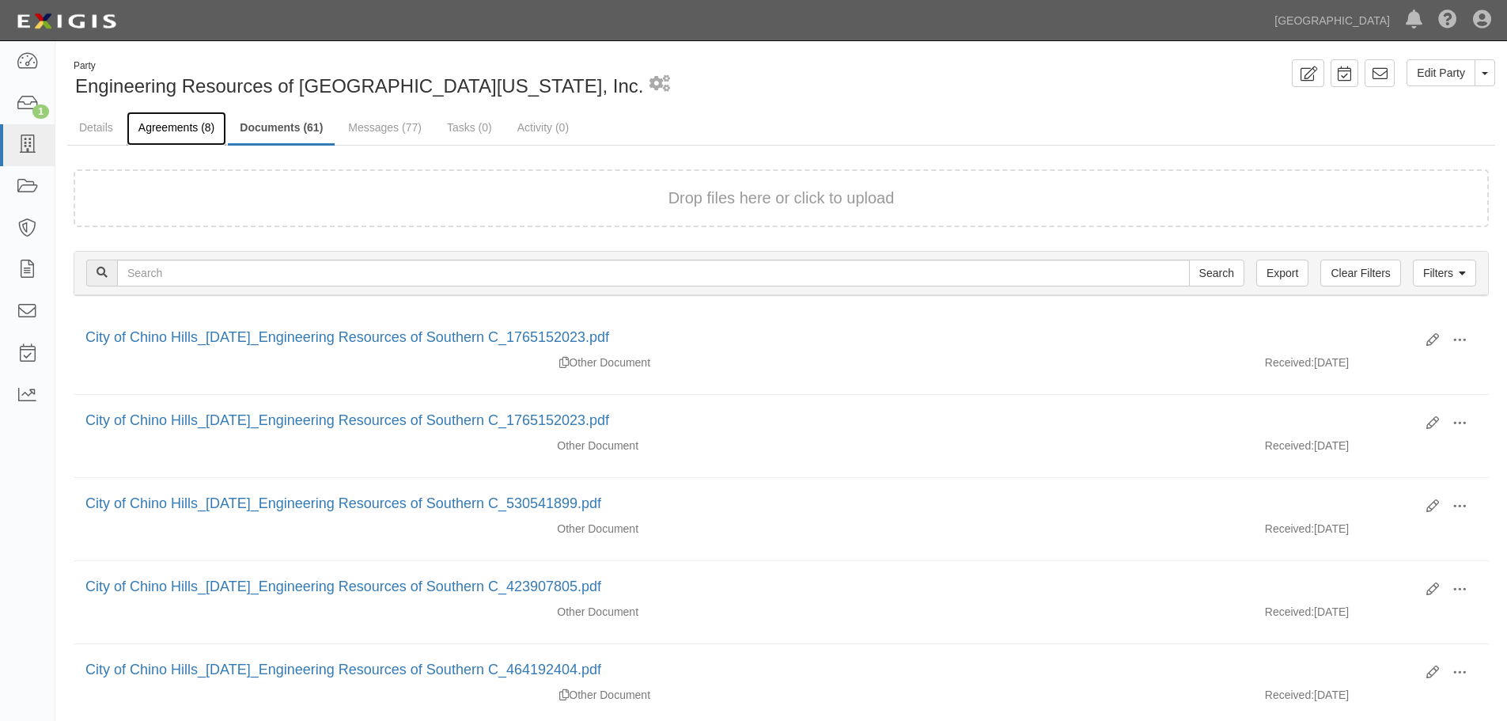
click at [187, 119] on link "Agreements (8)" at bounding box center [177, 129] width 100 height 34
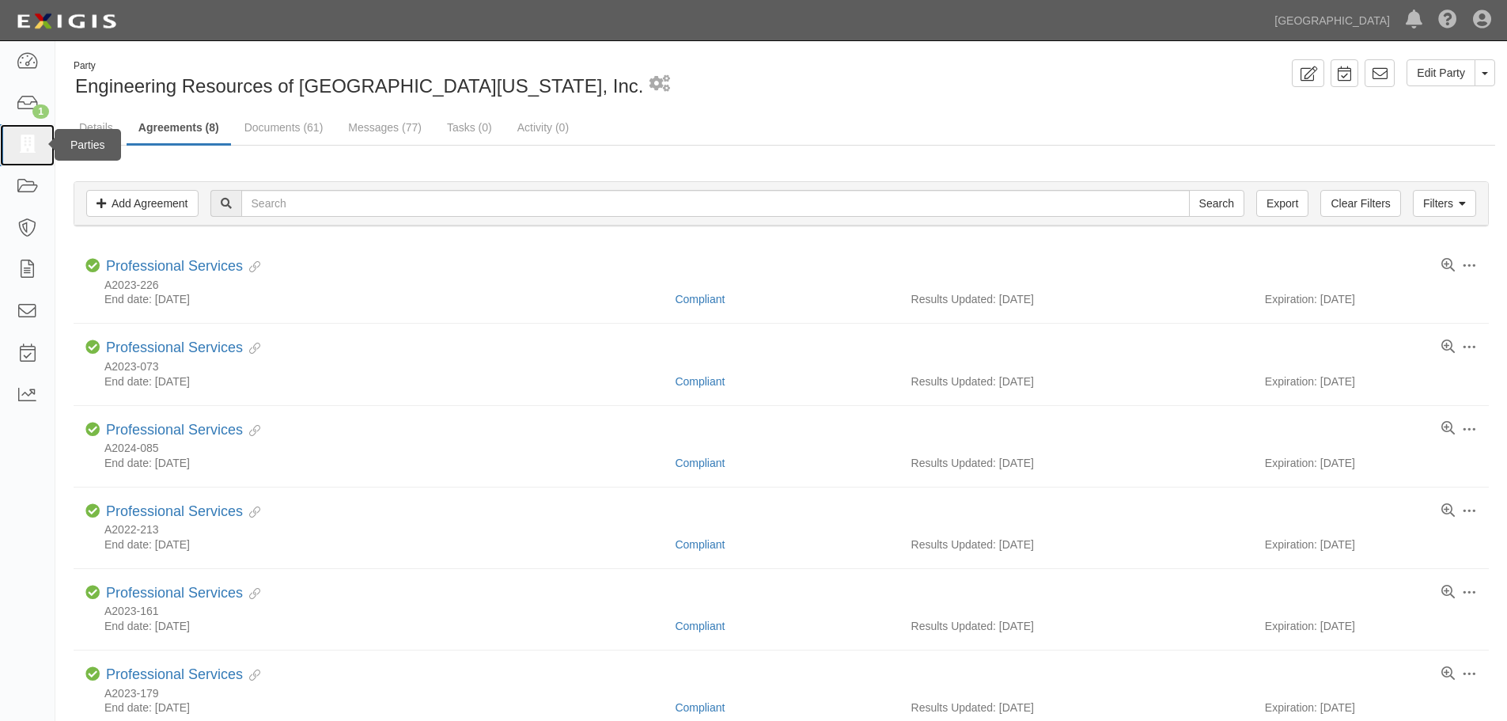
click at [18, 141] on icon at bounding box center [27, 145] width 22 height 18
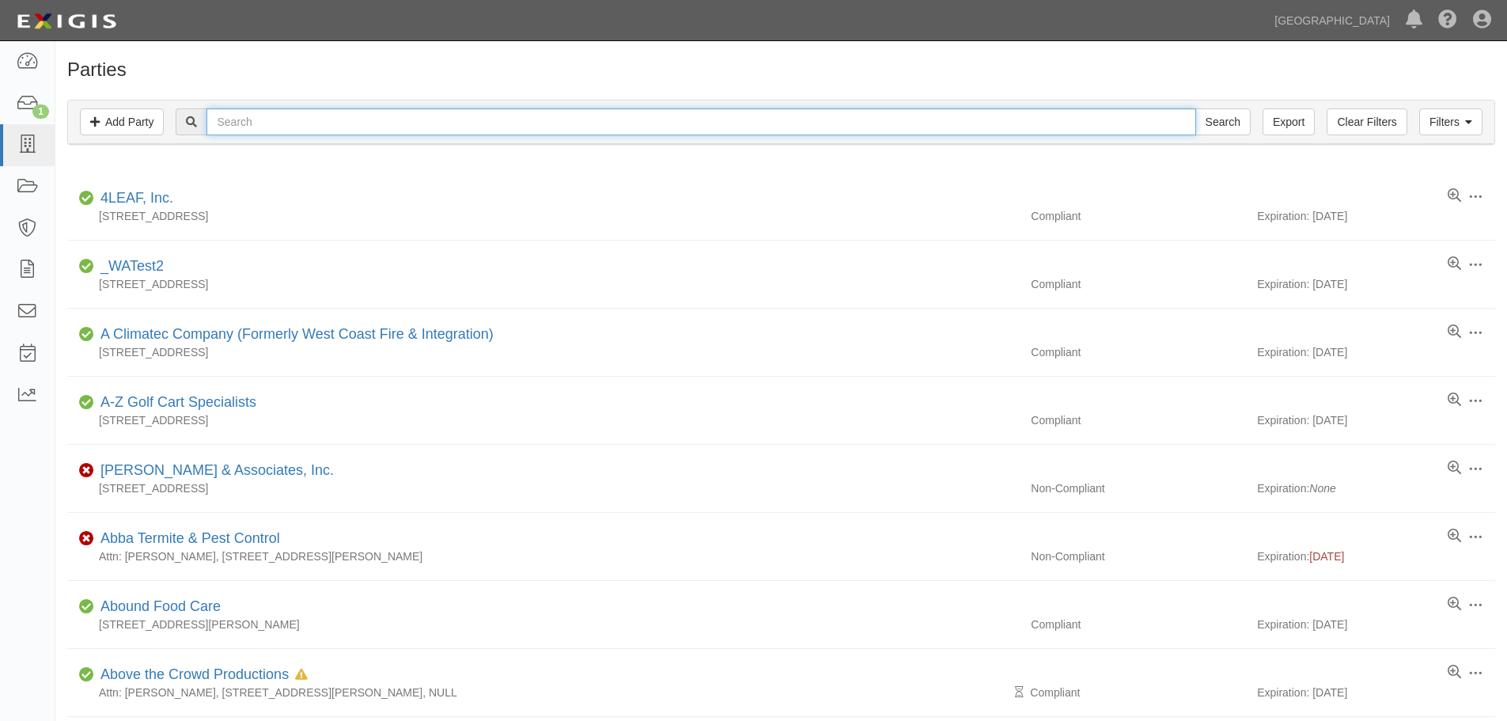
click at [269, 127] on input "text" at bounding box center [701, 121] width 989 height 27
type input "ERSC"
click at [1196, 108] on input "Search" at bounding box center [1223, 121] width 55 height 27
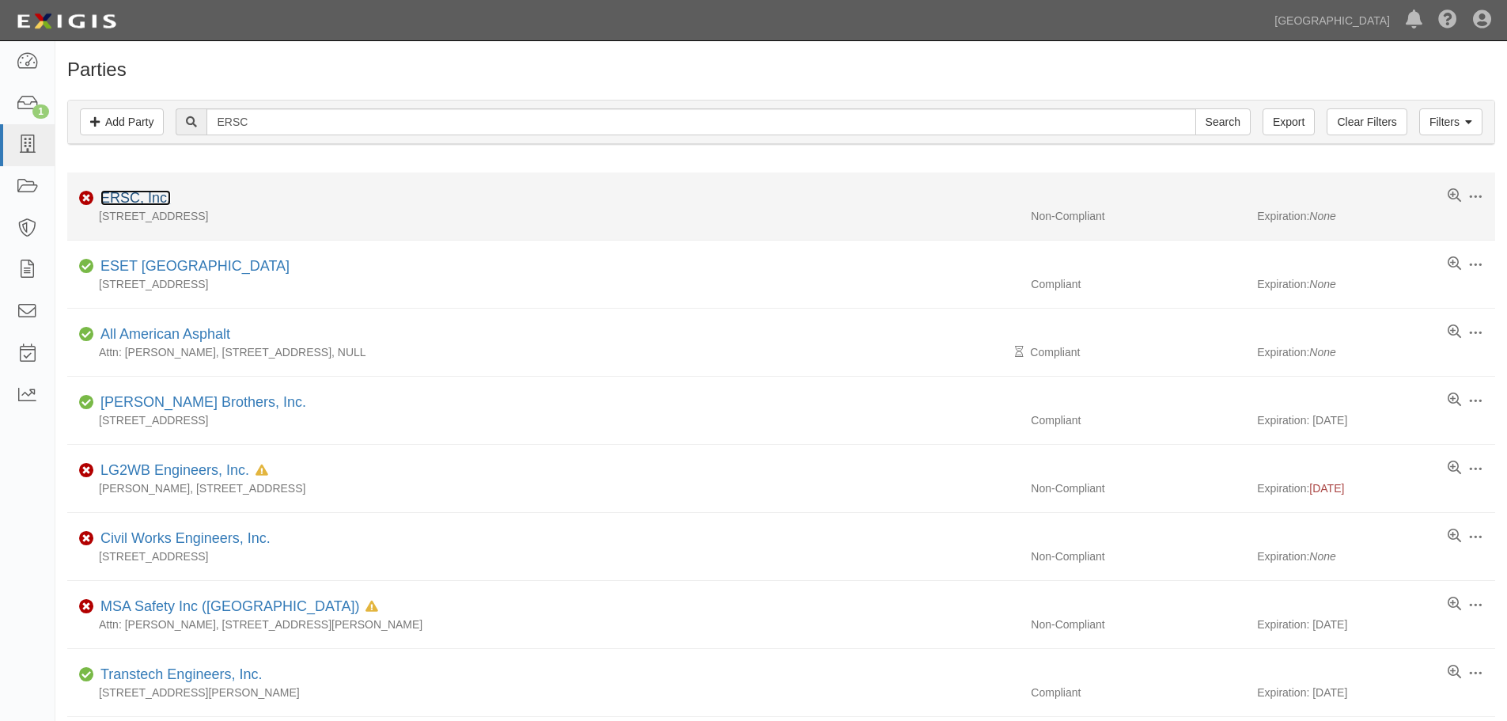
click at [161, 195] on link "ERSC, Inc." at bounding box center [135, 198] width 70 height 16
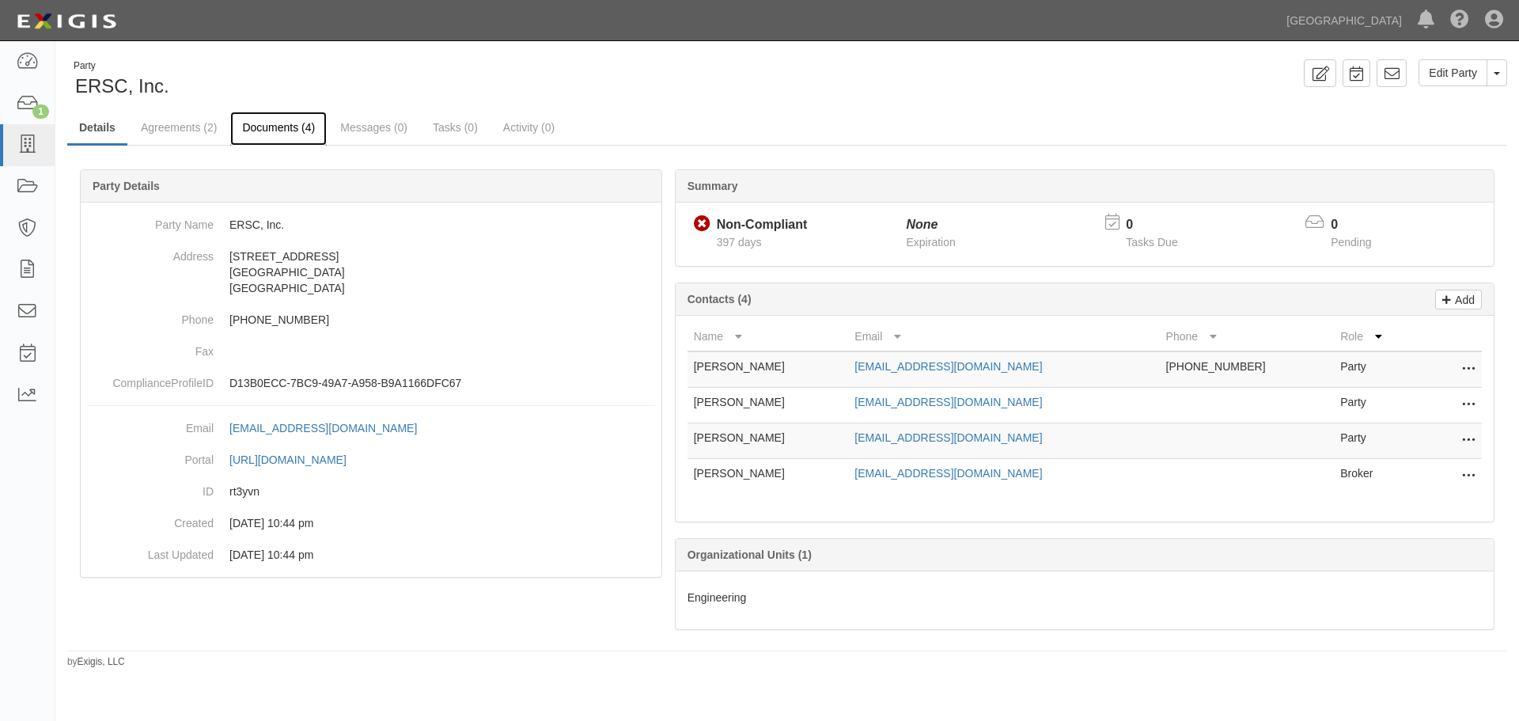
click at [269, 131] on link "Documents (4)" at bounding box center [278, 129] width 97 height 34
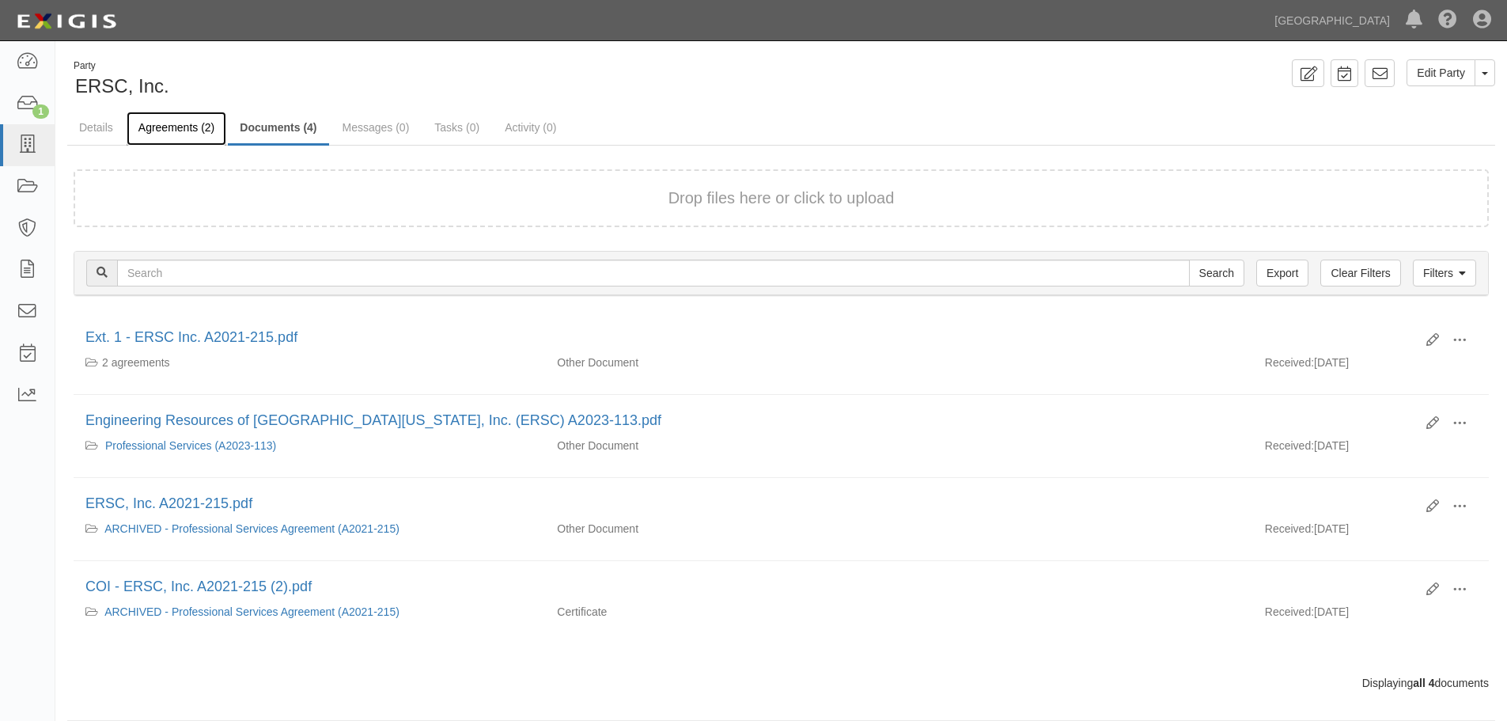
click at [203, 131] on link "Agreements (2)" at bounding box center [177, 129] width 100 height 34
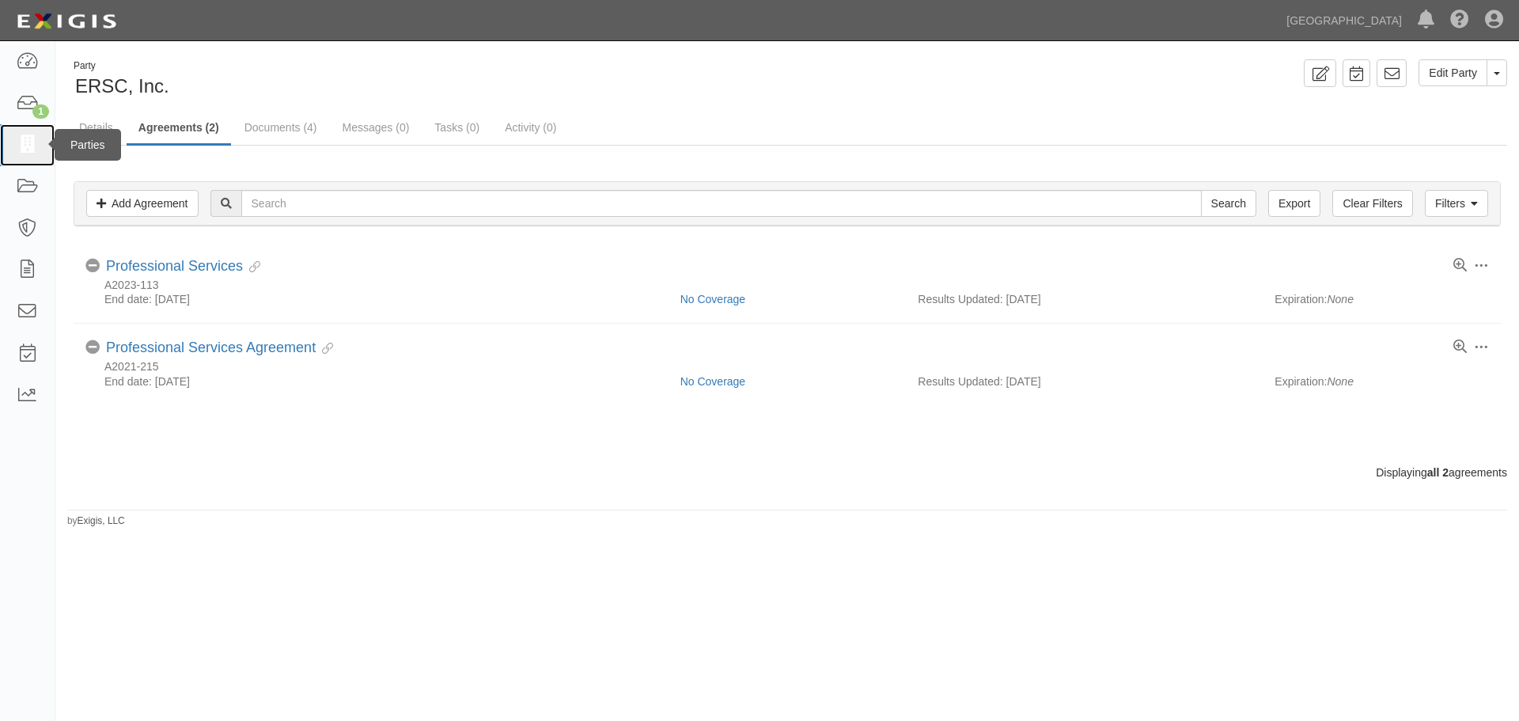
click at [31, 144] on icon at bounding box center [27, 145] width 22 height 18
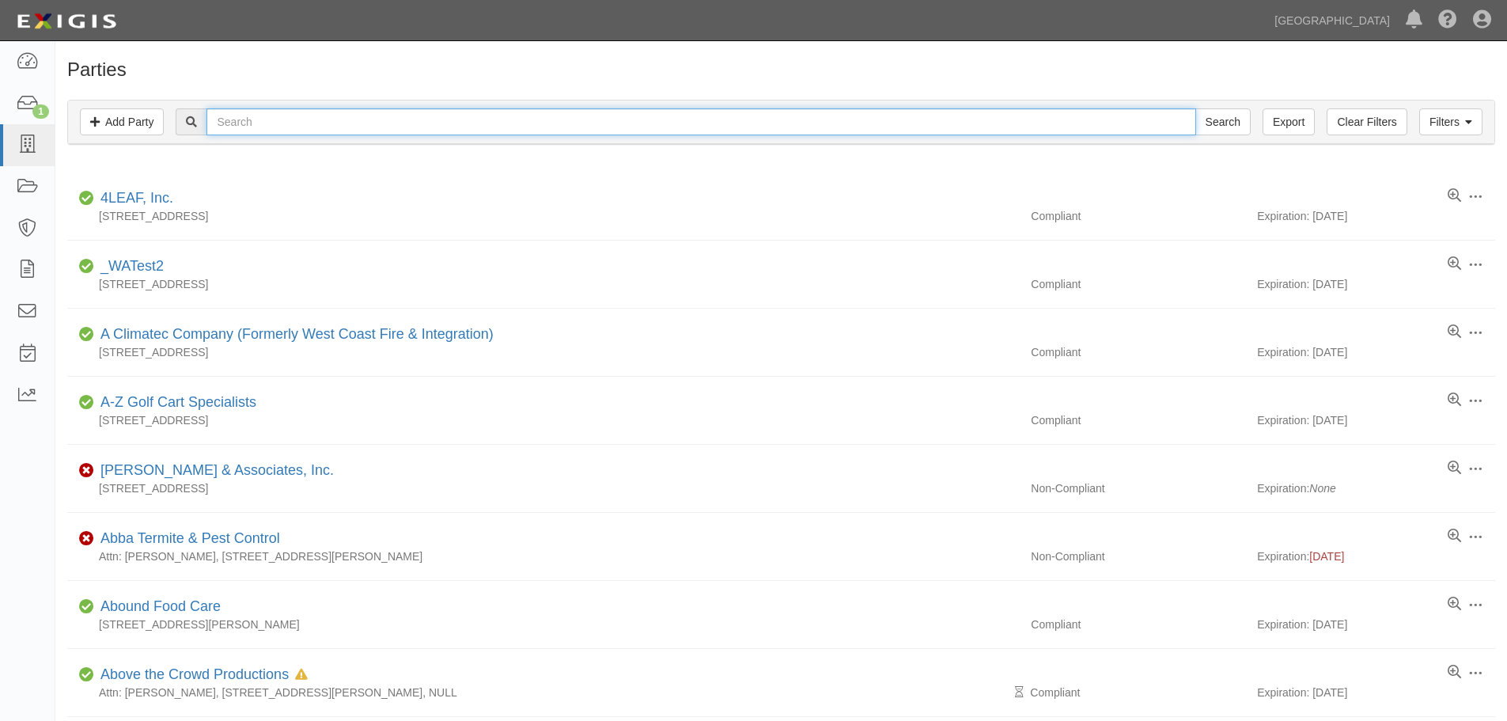
click at [330, 126] on input "text" at bounding box center [701, 121] width 989 height 27
type input "Engineering Resources of [GEOGRAPHIC_DATA] [US_STATE]"
click at [813, 130] on input "Engineering Resources of Sothern California" at bounding box center [701, 121] width 989 height 27
click at [1196, 108] on input "Search" at bounding box center [1223, 121] width 55 height 27
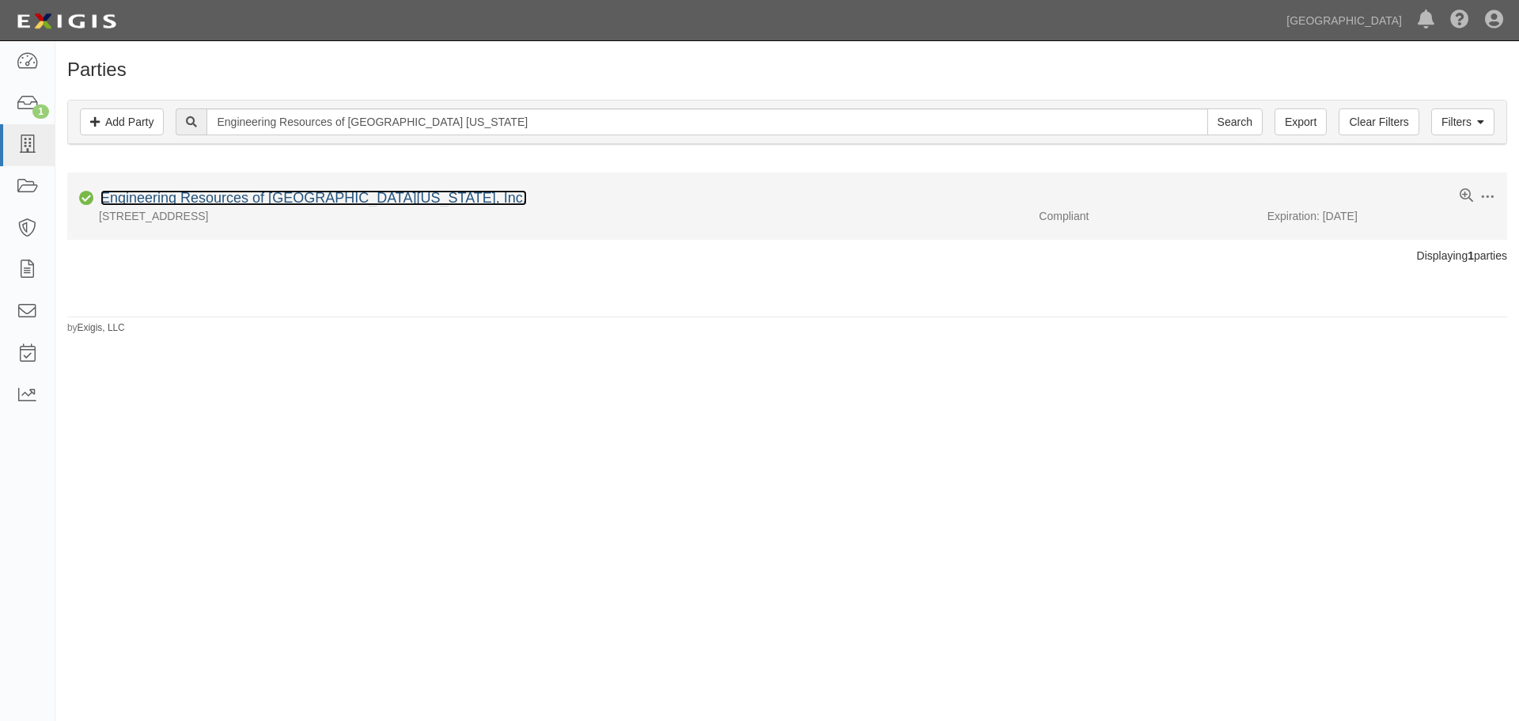
click at [331, 194] on link "Engineering Resources of [GEOGRAPHIC_DATA][US_STATE], Inc." at bounding box center [313, 198] width 427 height 16
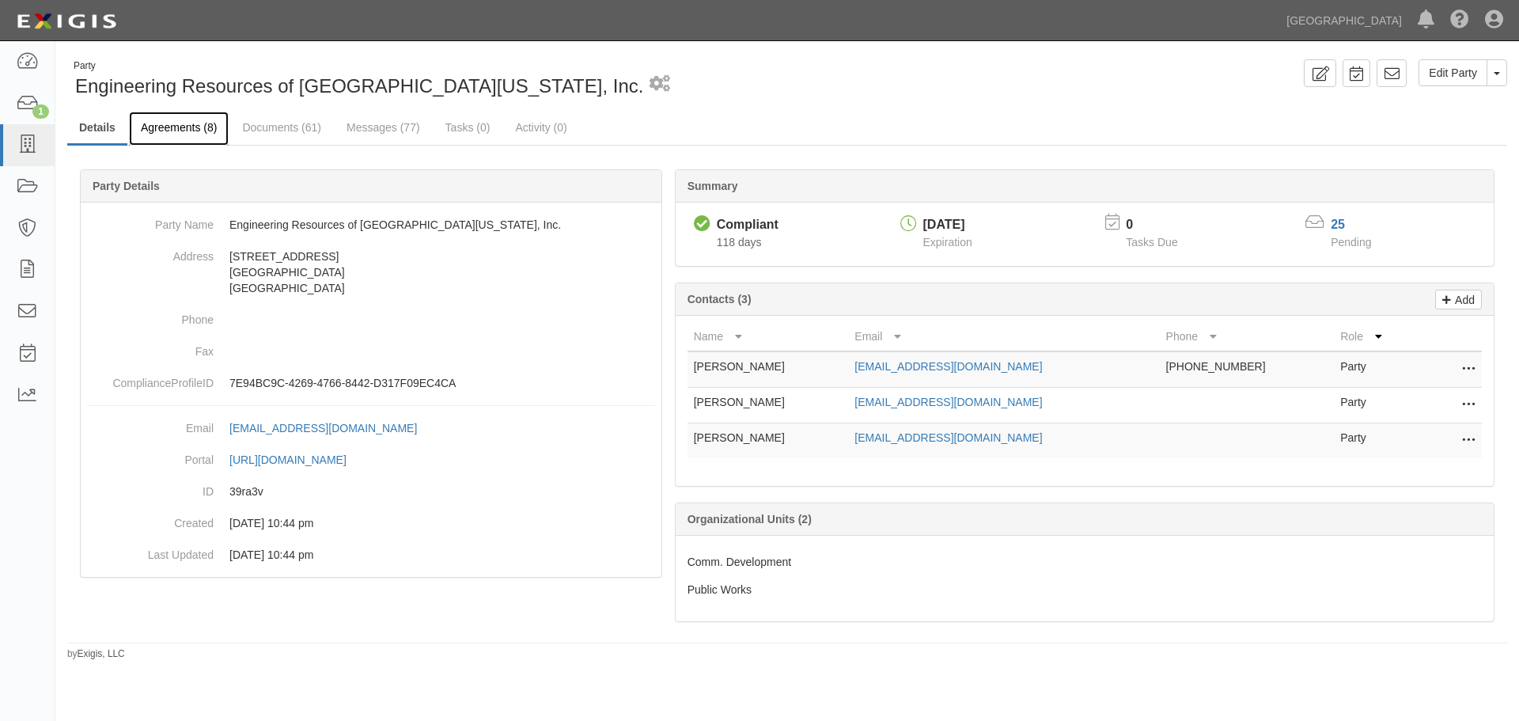
click at [182, 127] on link "Agreements (8)" at bounding box center [179, 129] width 100 height 34
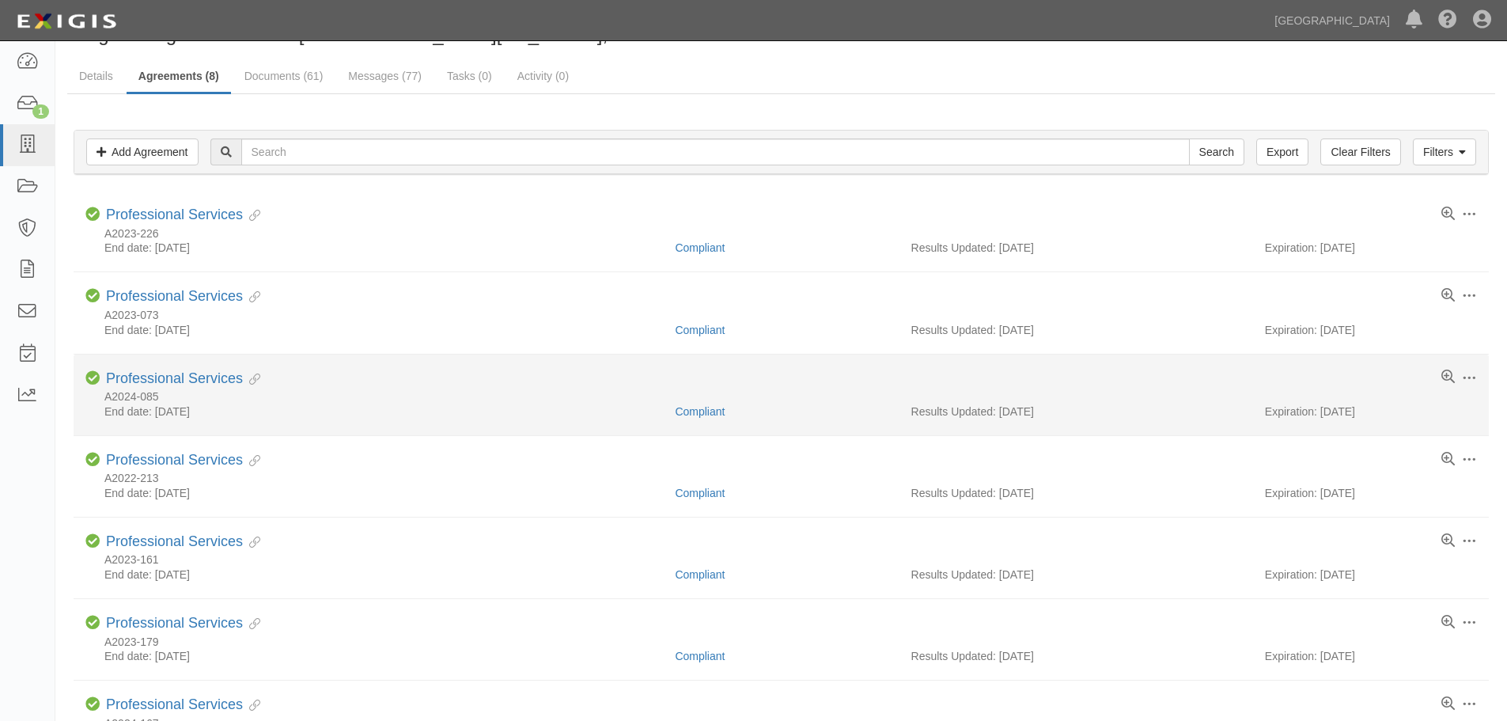
scroll to position [79, 0]
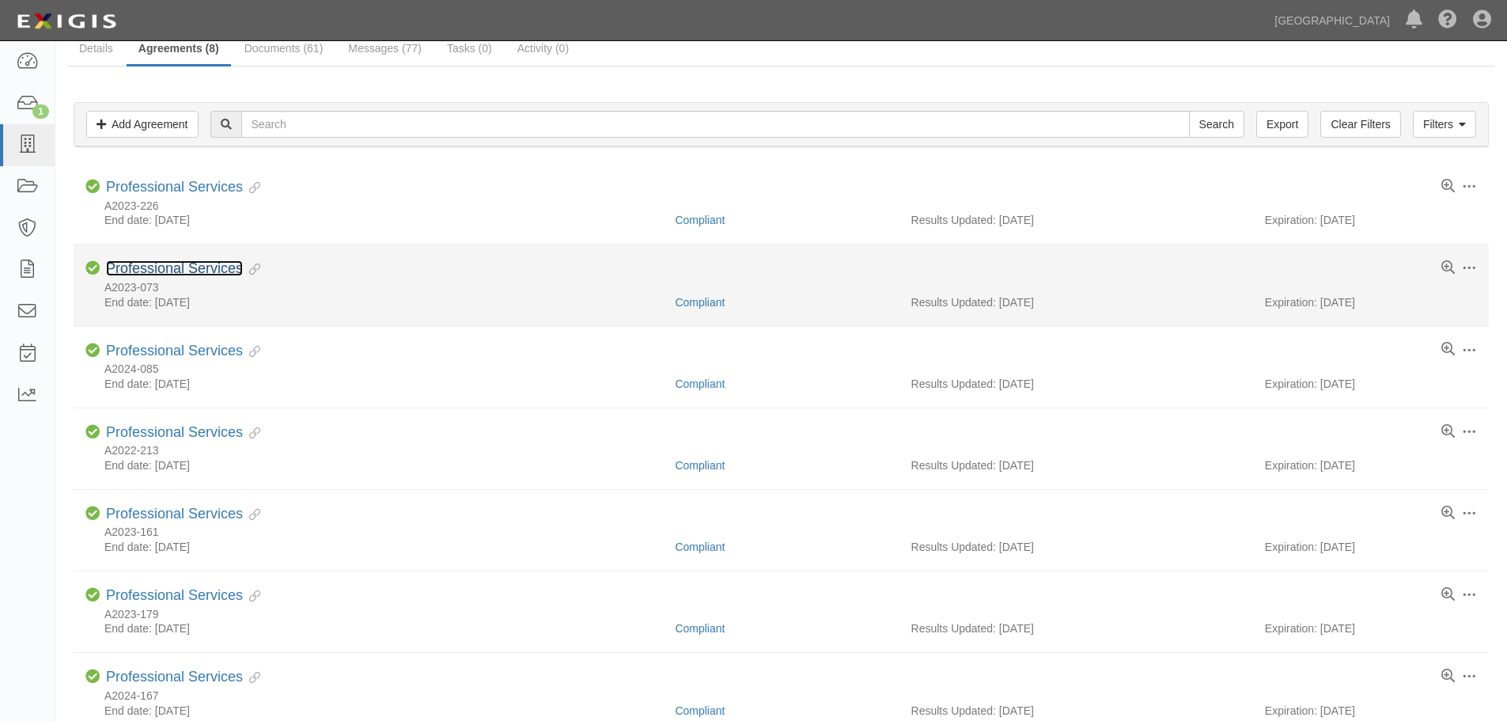
click at [188, 265] on link "Professional Services" at bounding box center [174, 268] width 137 height 16
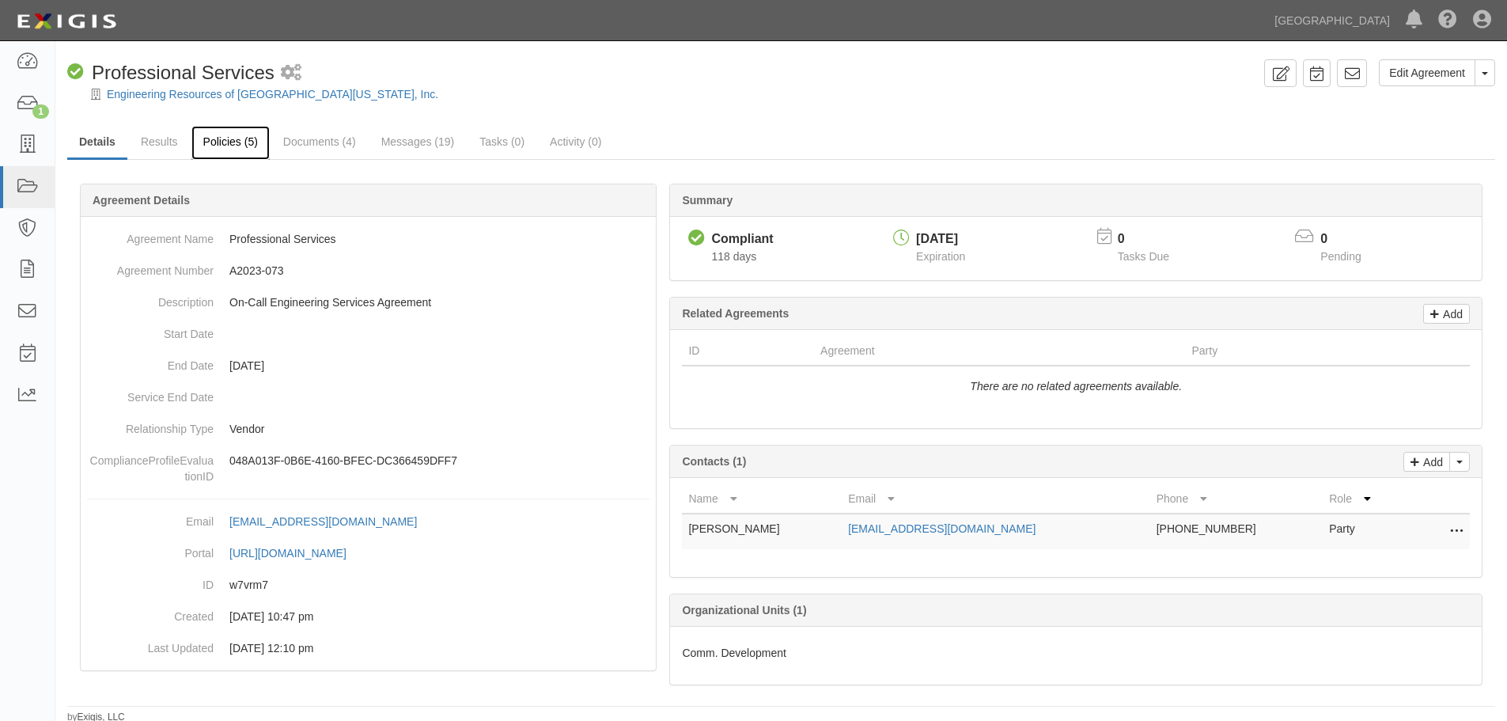
click at [236, 138] on link "Policies (5)" at bounding box center [230, 143] width 78 height 34
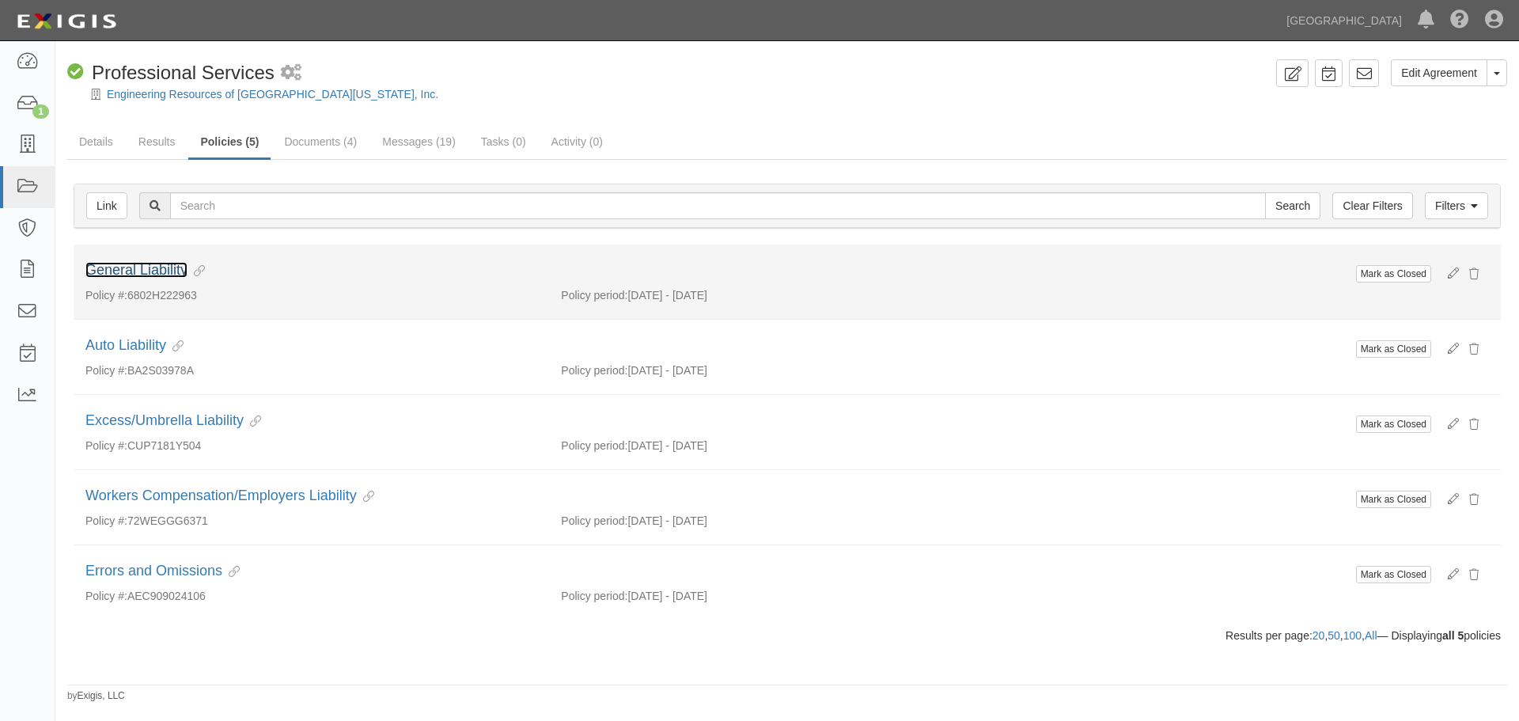
click at [146, 267] on link "General Liability" at bounding box center [136, 270] width 102 height 16
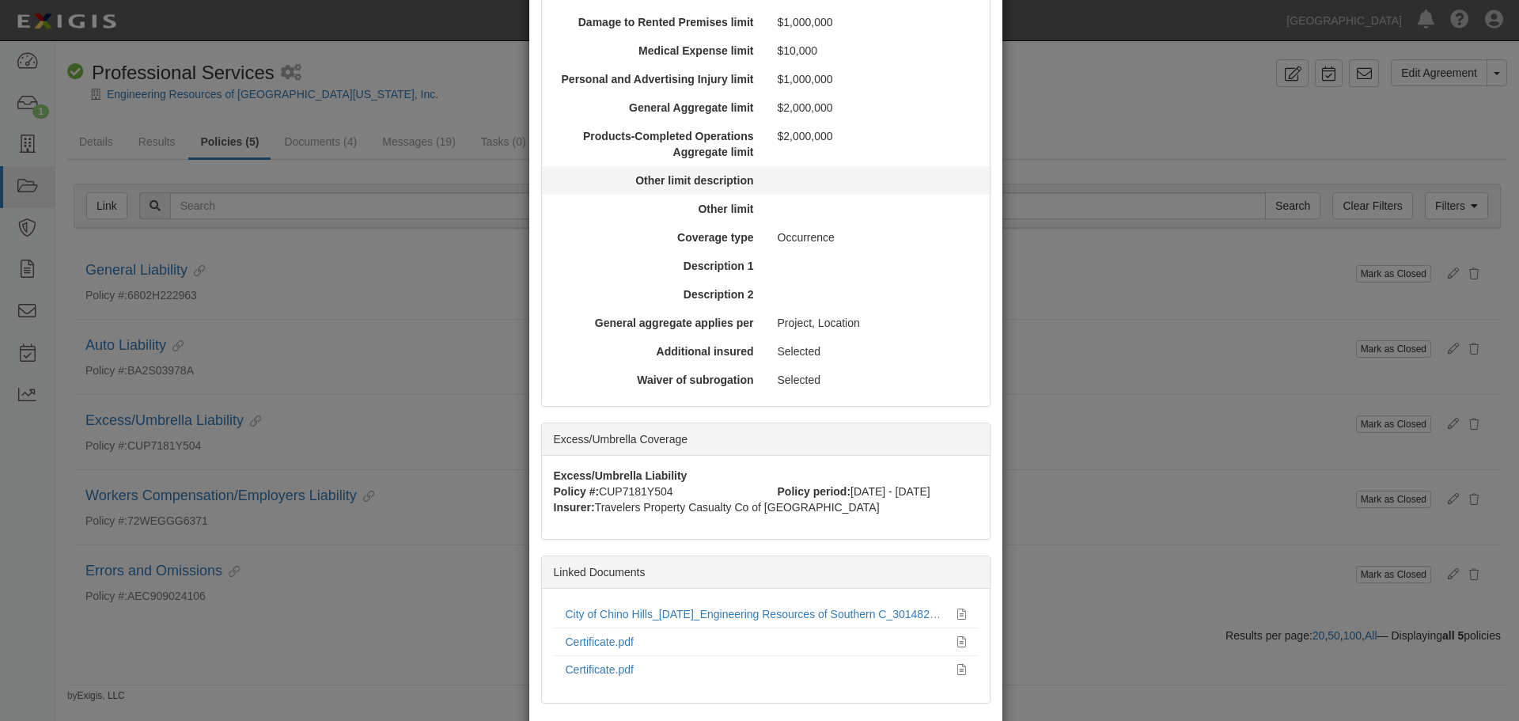
scroll to position [615, 0]
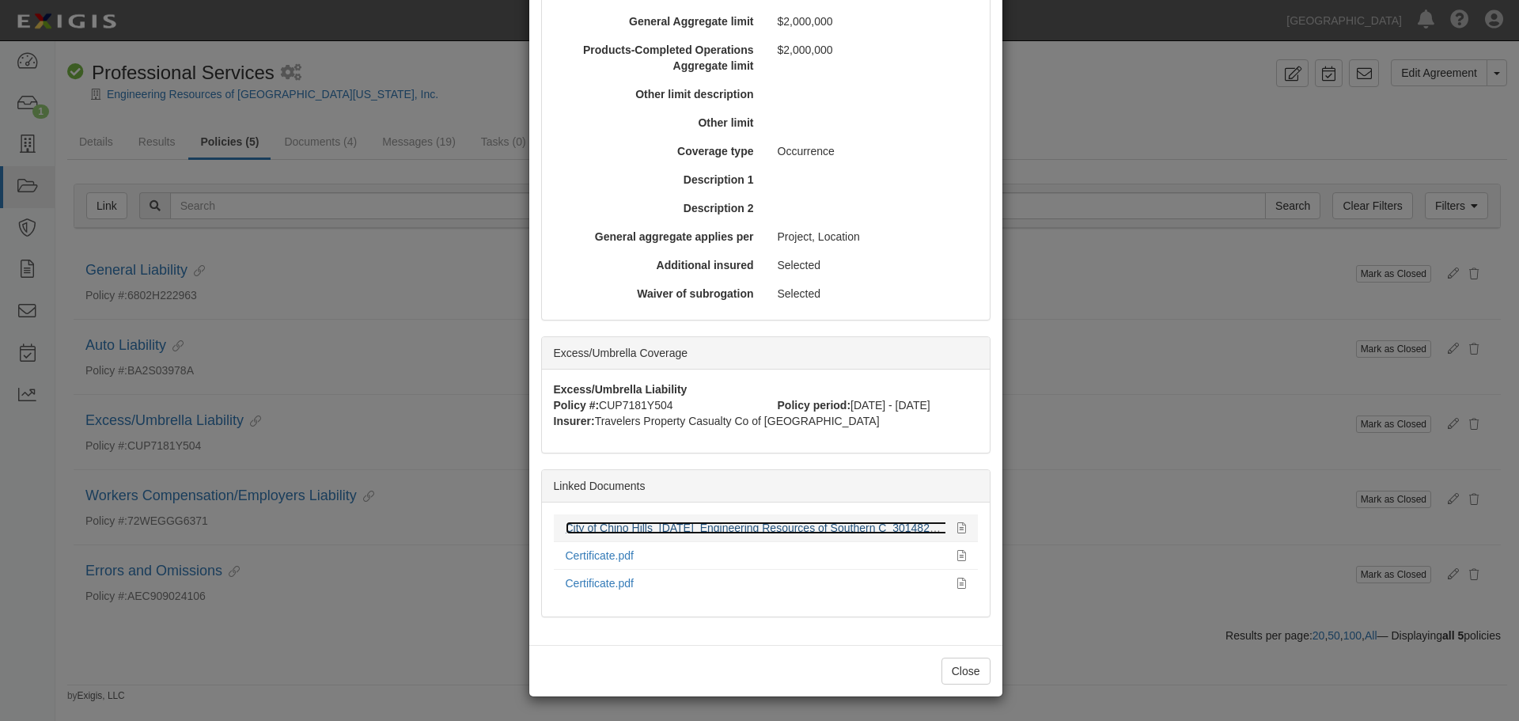
click at [689, 525] on link "City of Chino Hills_8-24-2025_Engineering Resources of Southern C_301482974.pdf" at bounding box center [766, 527] width 401 height 13
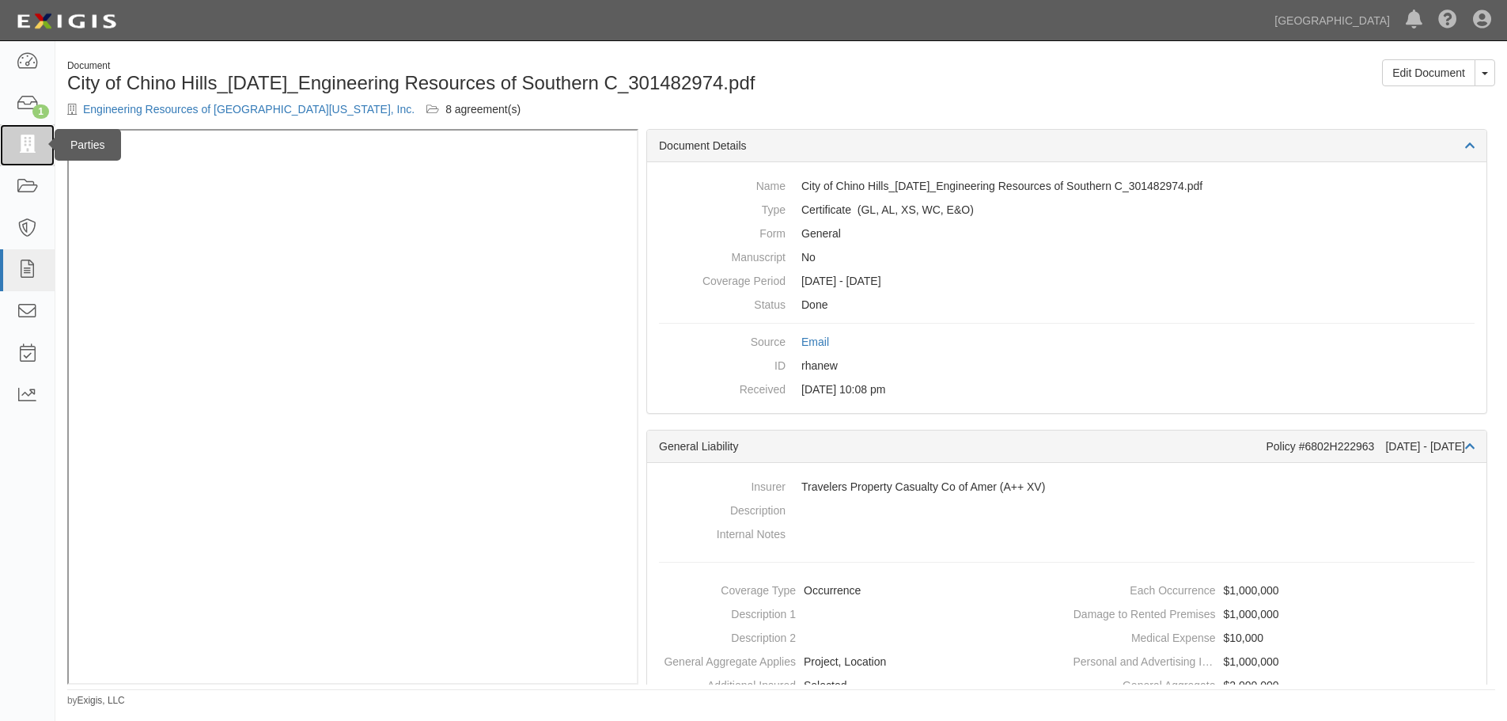
click at [26, 145] on icon at bounding box center [27, 145] width 22 height 18
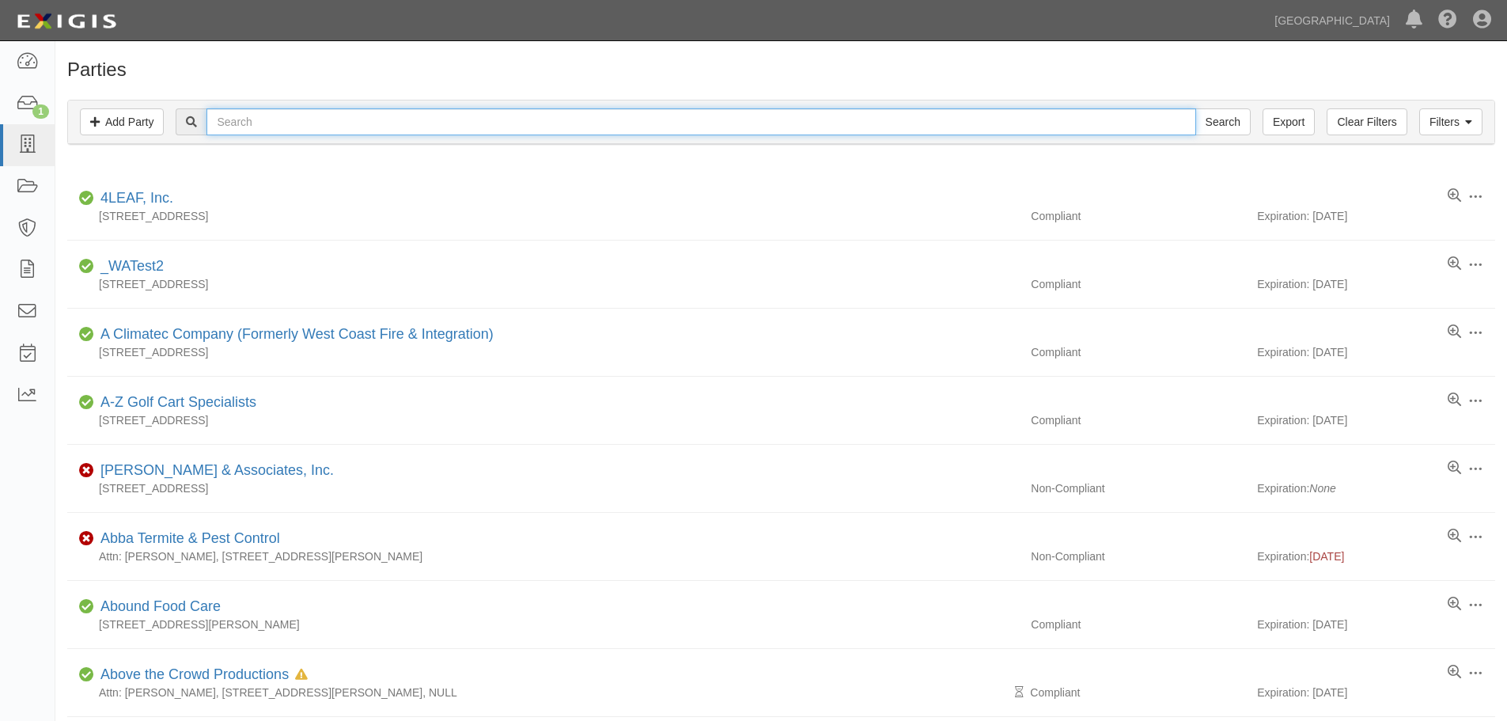
click at [228, 114] on input "text" at bounding box center [701, 121] width 989 height 27
type input "ERSC"
click at [1196, 108] on input "Search" at bounding box center [1223, 121] width 55 height 27
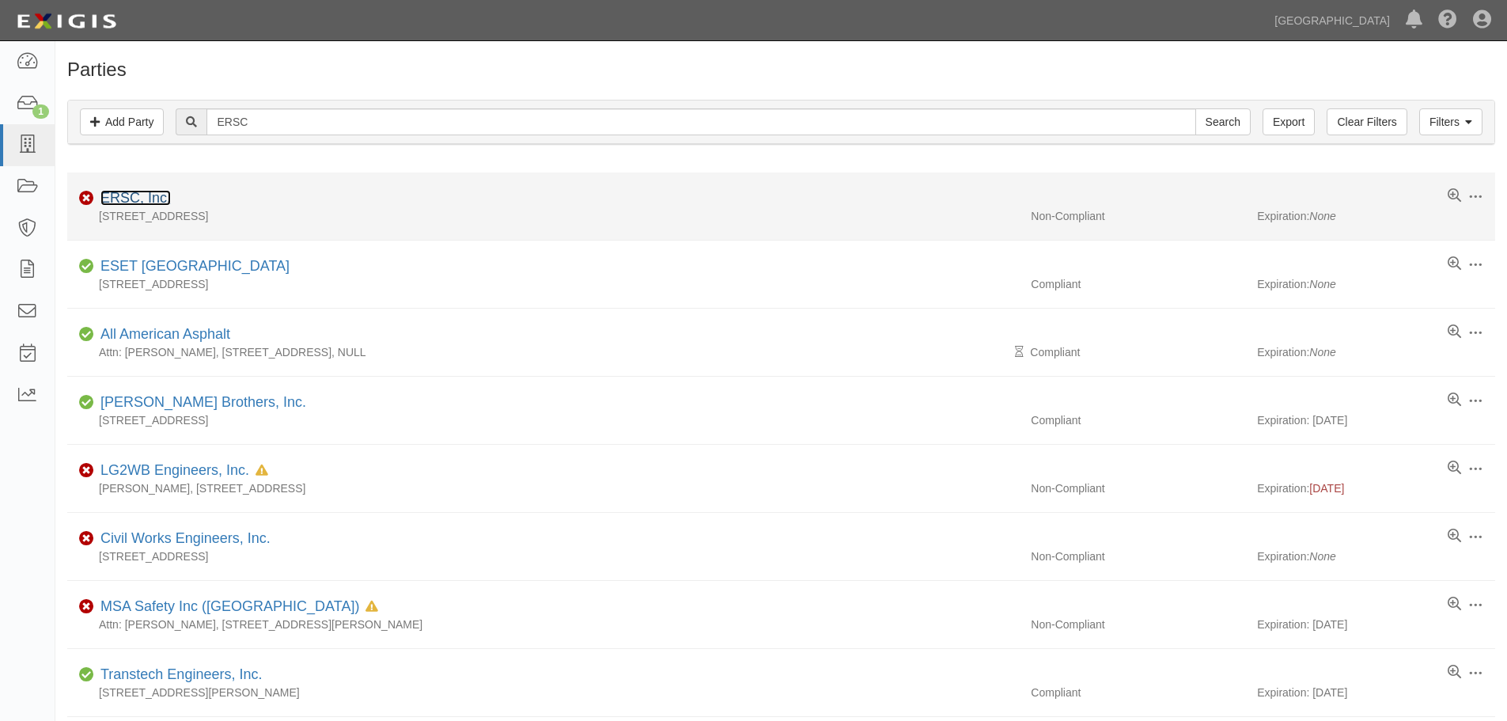
click at [140, 194] on link "ERSC, Inc." at bounding box center [135, 198] width 70 height 16
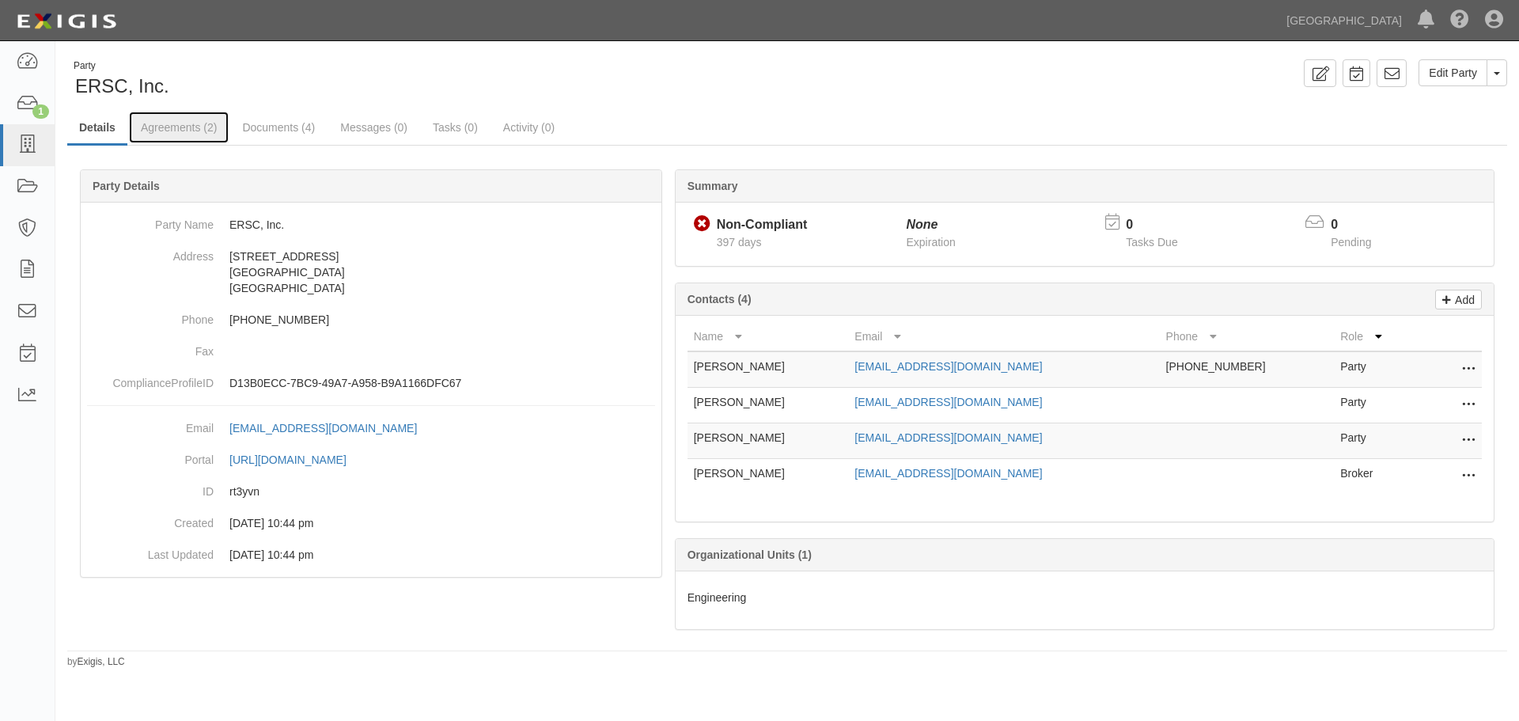
drag, startPoint x: 191, startPoint y: 124, endPoint x: 191, endPoint y: 147, distance: 22.9
click at [191, 124] on link "Agreements (2)" at bounding box center [179, 128] width 100 height 32
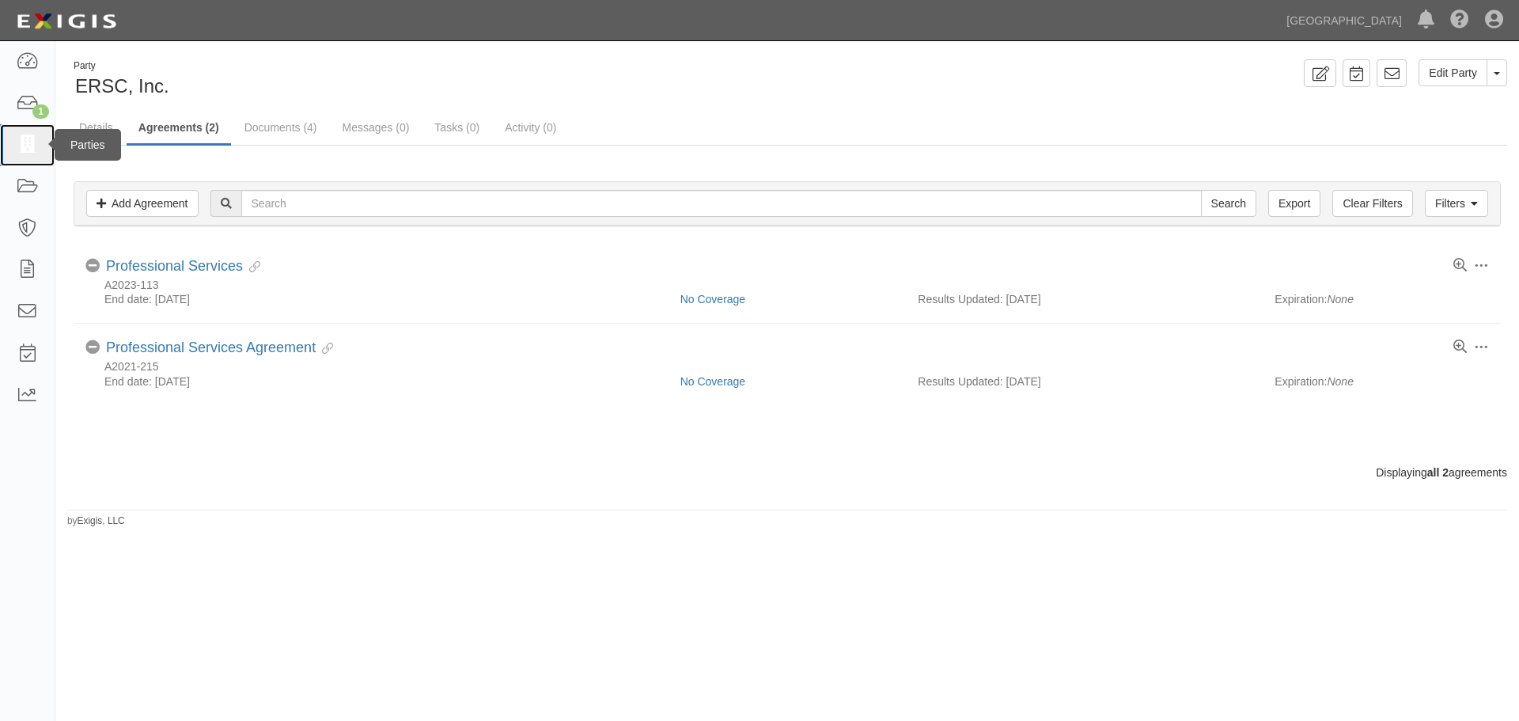
click at [18, 143] on icon at bounding box center [27, 145] width 22 height 18
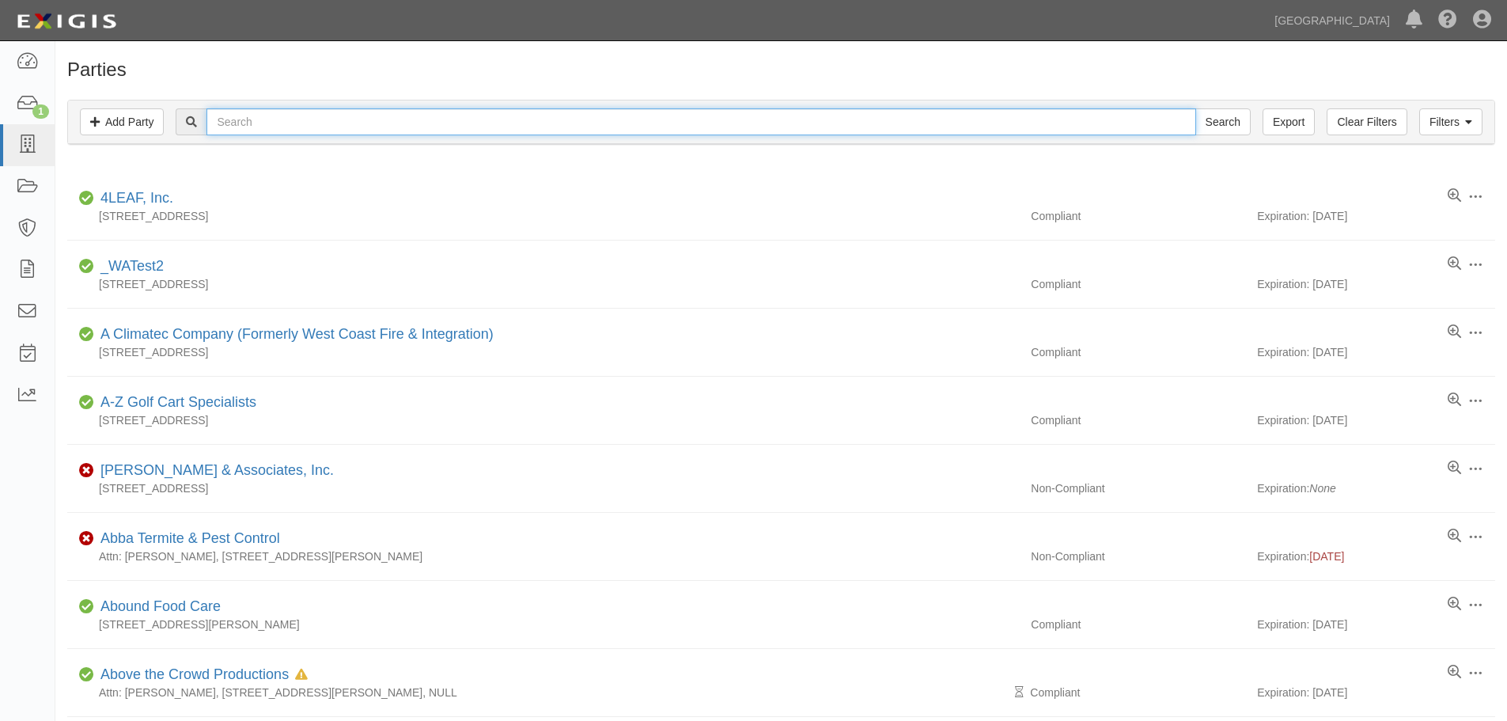
click at [241, 125] on input "text" at bounding box center [701, 121] width 989 height 27
type input "Engineering Resources of [GEOGRAPHIC_DATA][US_STATE]"
click at [1196, 108] on input "Search" at bounding box center [1223, 121] width 55 height 27
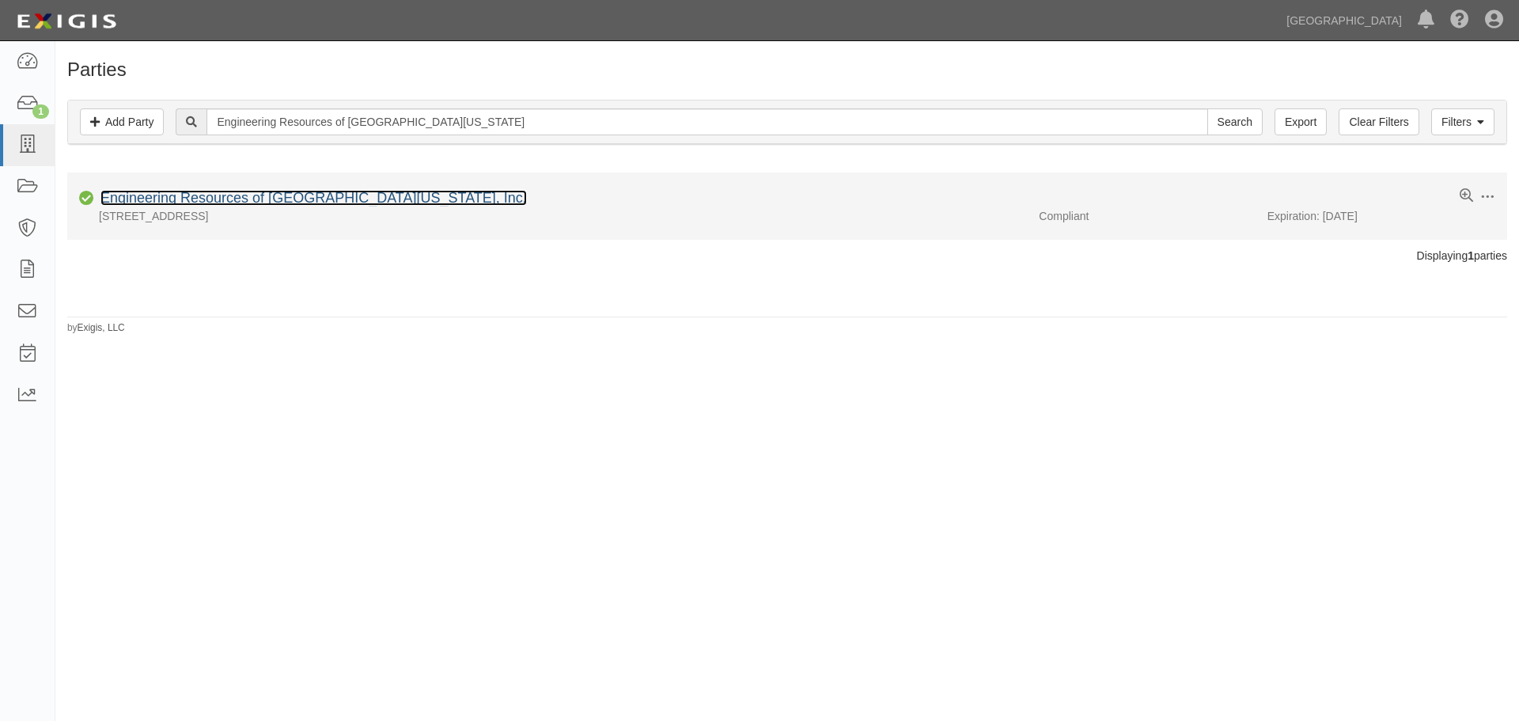
click at [276, 197] on link "Engineering Resources of [GEOGRAPHIC_DATA][US_STATE], Inc." at bounding box center [313, 198] width 427 height 16
